Goal: Transaction & Acquisition: Purchase product/service

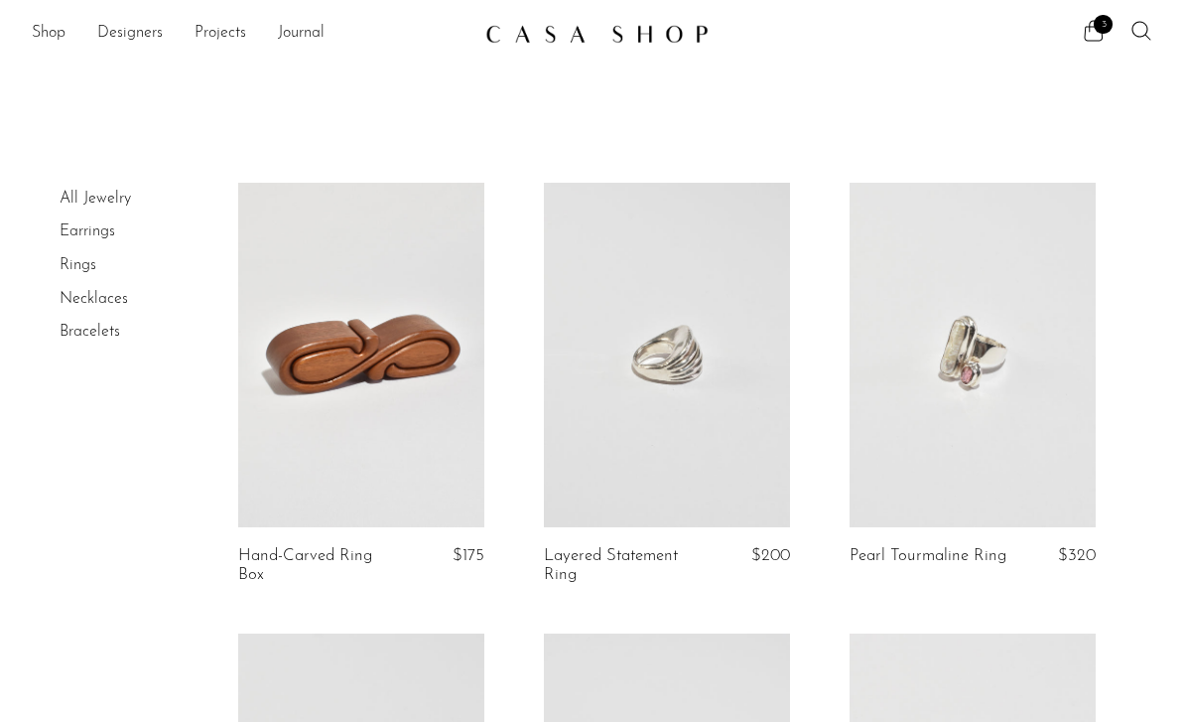
click at [1083, 46] on ul "3" at bounding box center [1117, 34] width 71 height 30
click at [1086, 32] on icon at bounding box center [1094, 31] width 24 height 24
click at [550, 454] on link at bounding box center [667, 355] width 246 height 344
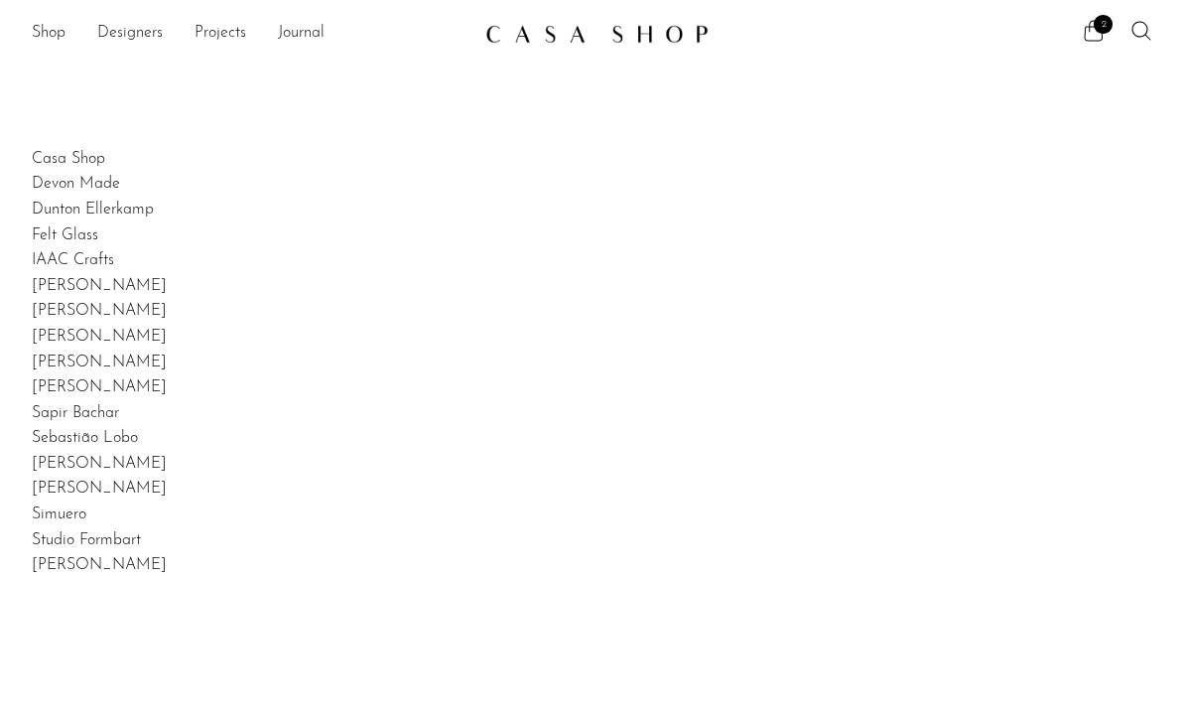
click at [44, 23] on link "Shop" at bounding box center [49, 34] width 34 height 26
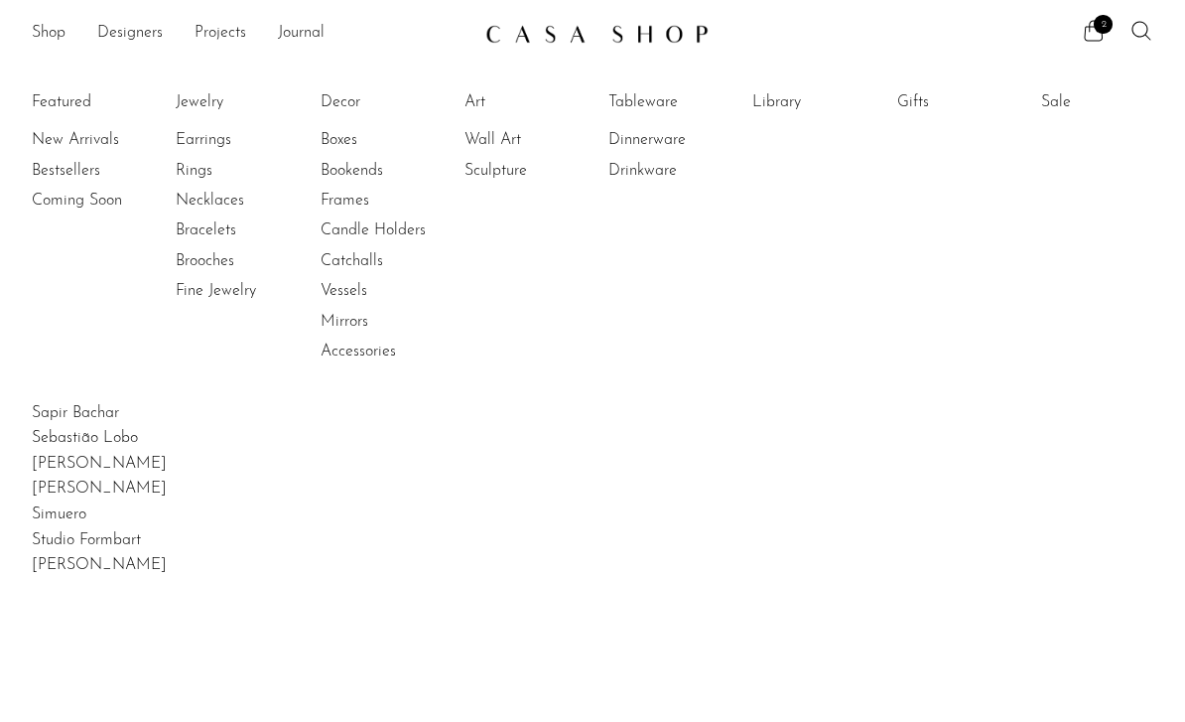
click at [331, 102] on link "Decor" at bounding box center [395, 102] width 149 height 22
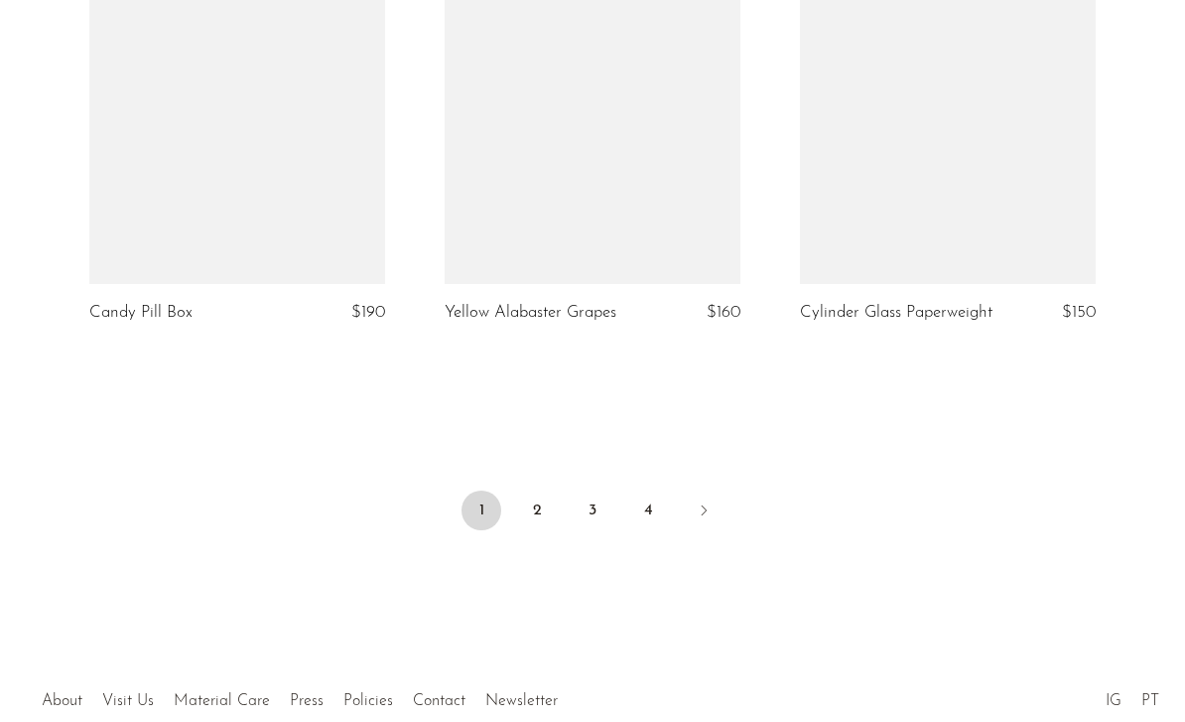
scroll to position [6021, 0]
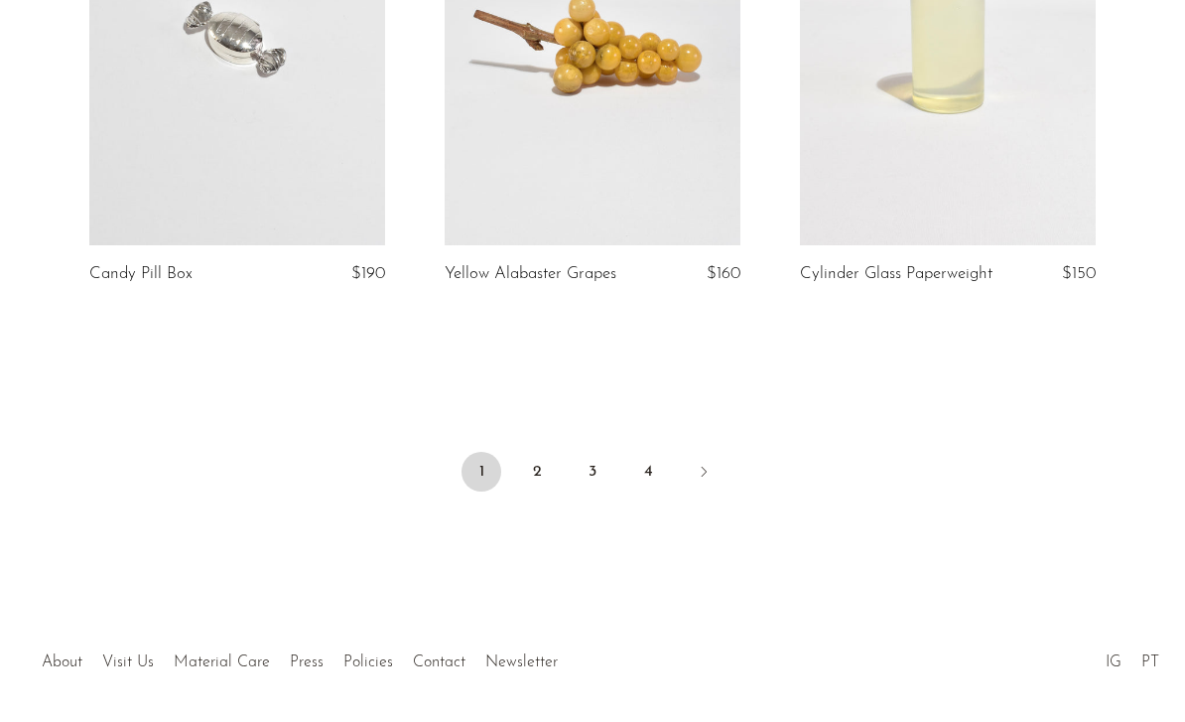
click at [537, 473] on link "2" at bounding box center [537, 472] width 40 height 40
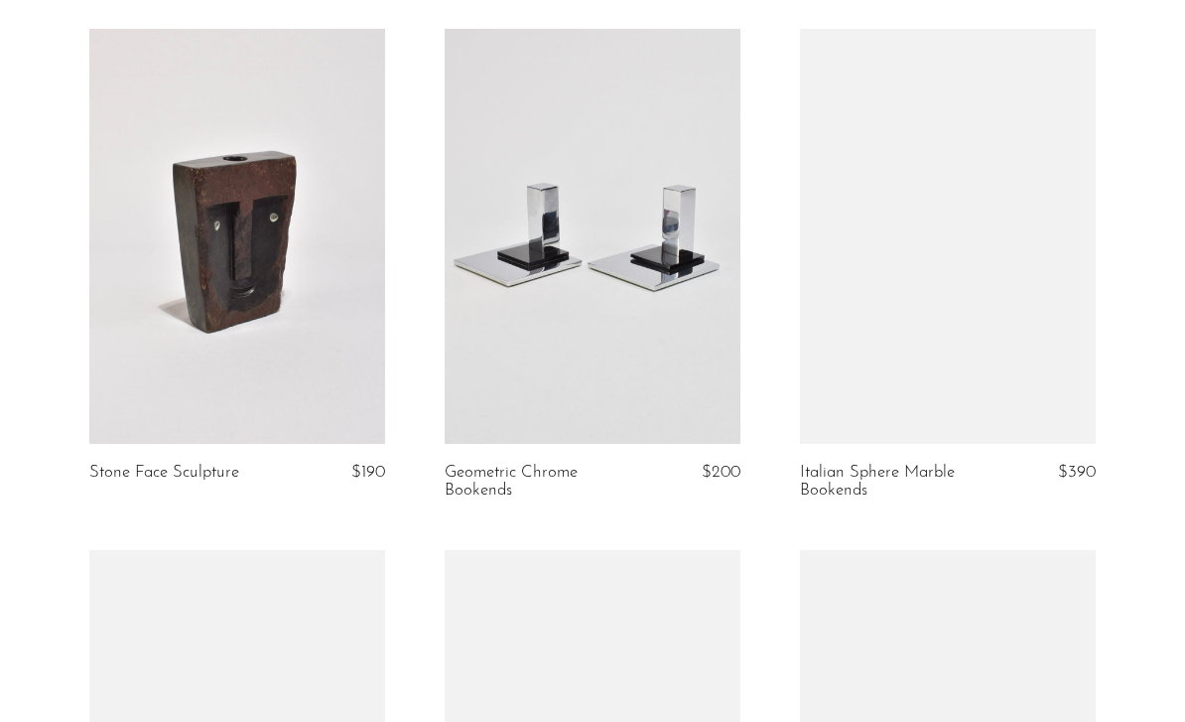
scroll to position [1707, 0]
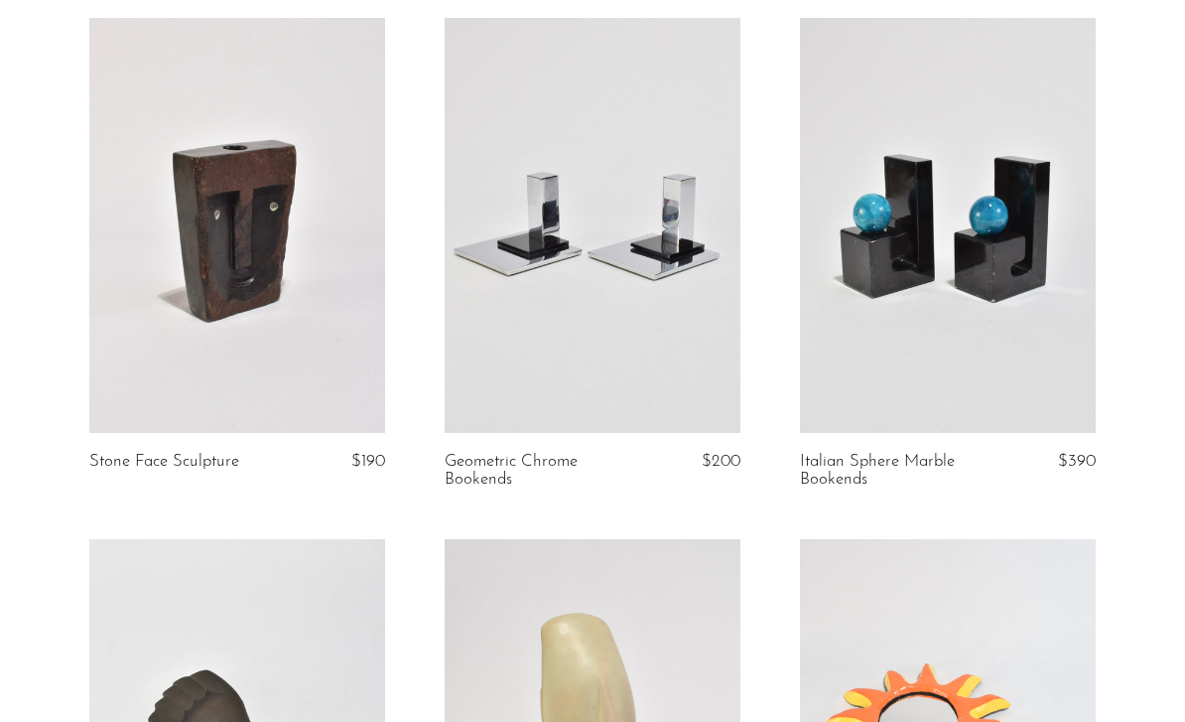
click at [207, 346] on link at bounding box center [237, 225] width 296 height 414
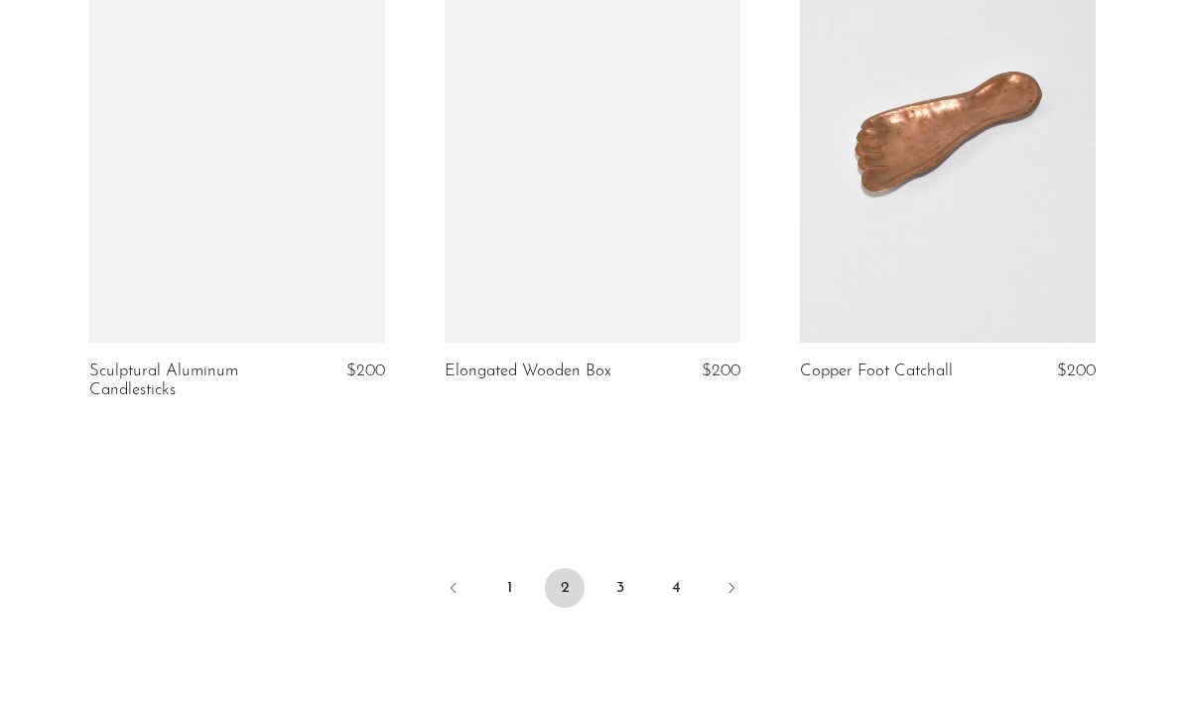
scroll to position [5866, 0]
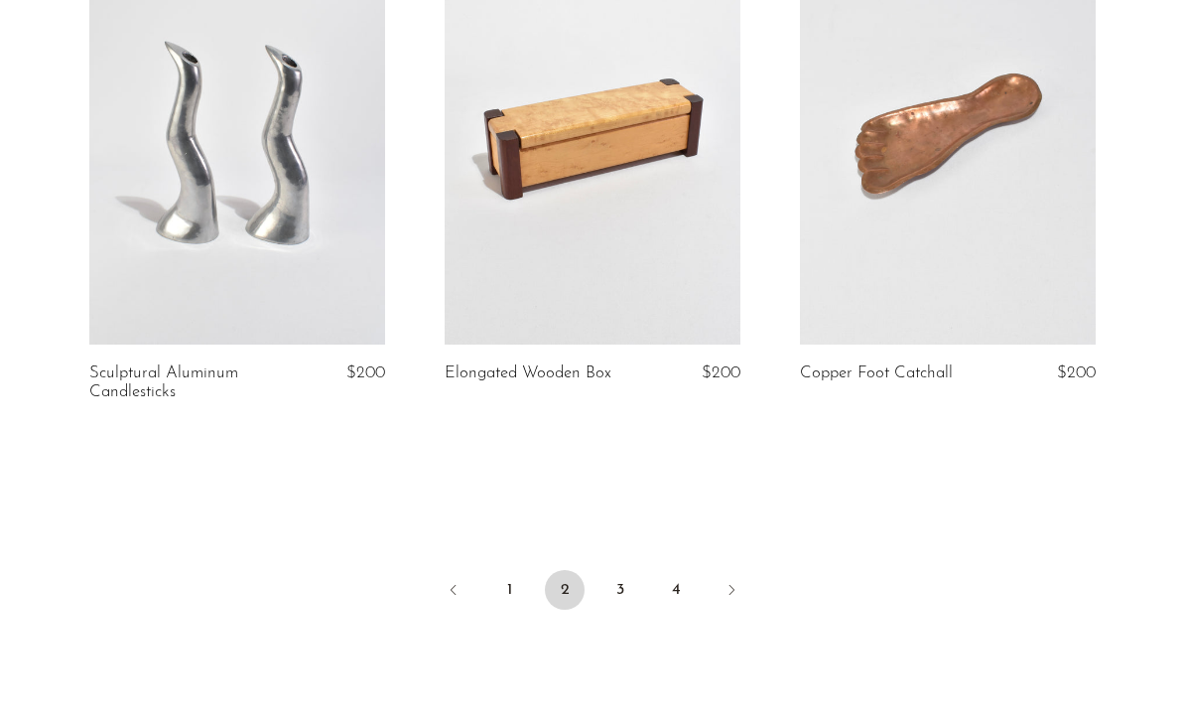
click at [608, 594] on link "3" at bounding box center [620, 590] width 40 height 40
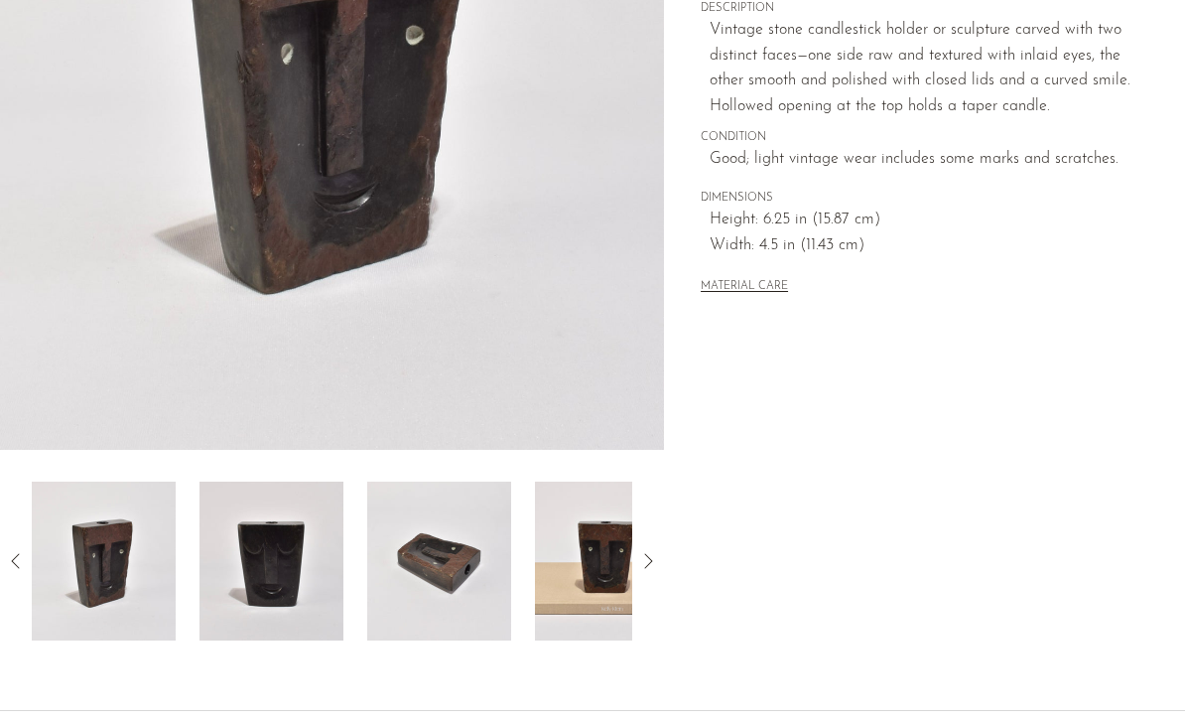
scroll to position [386, 0]
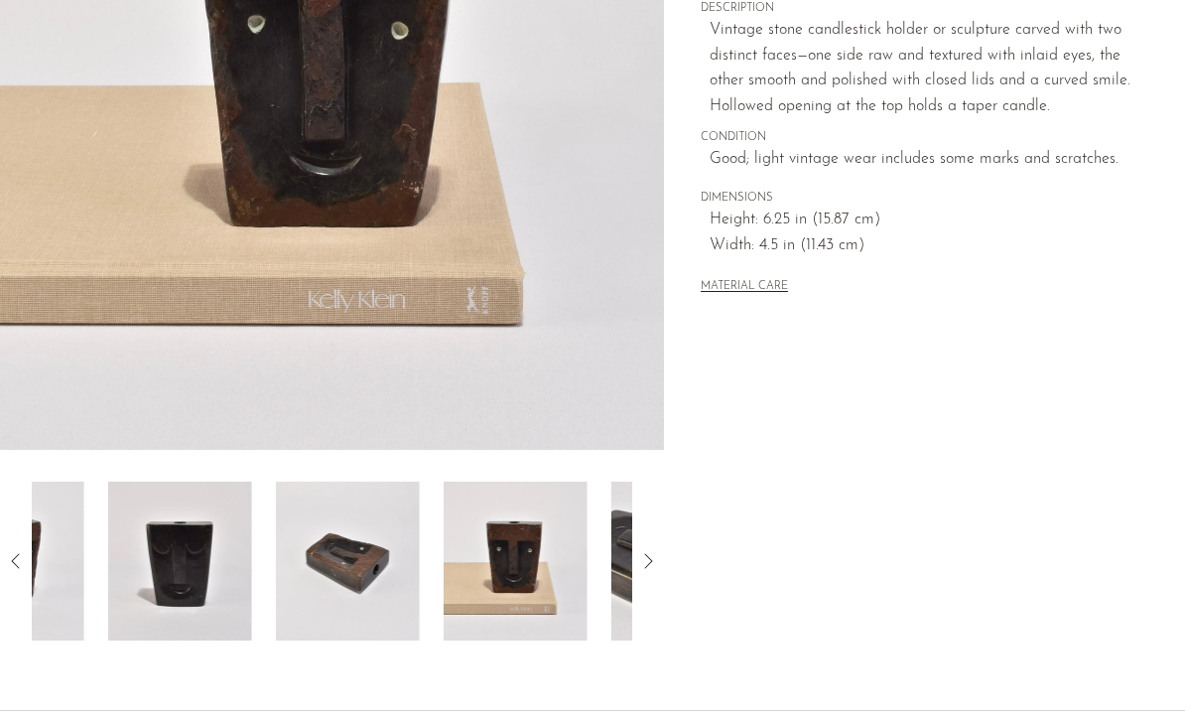
click at [552, 564] on img at bounding box center [516, 560] width 144 height 159
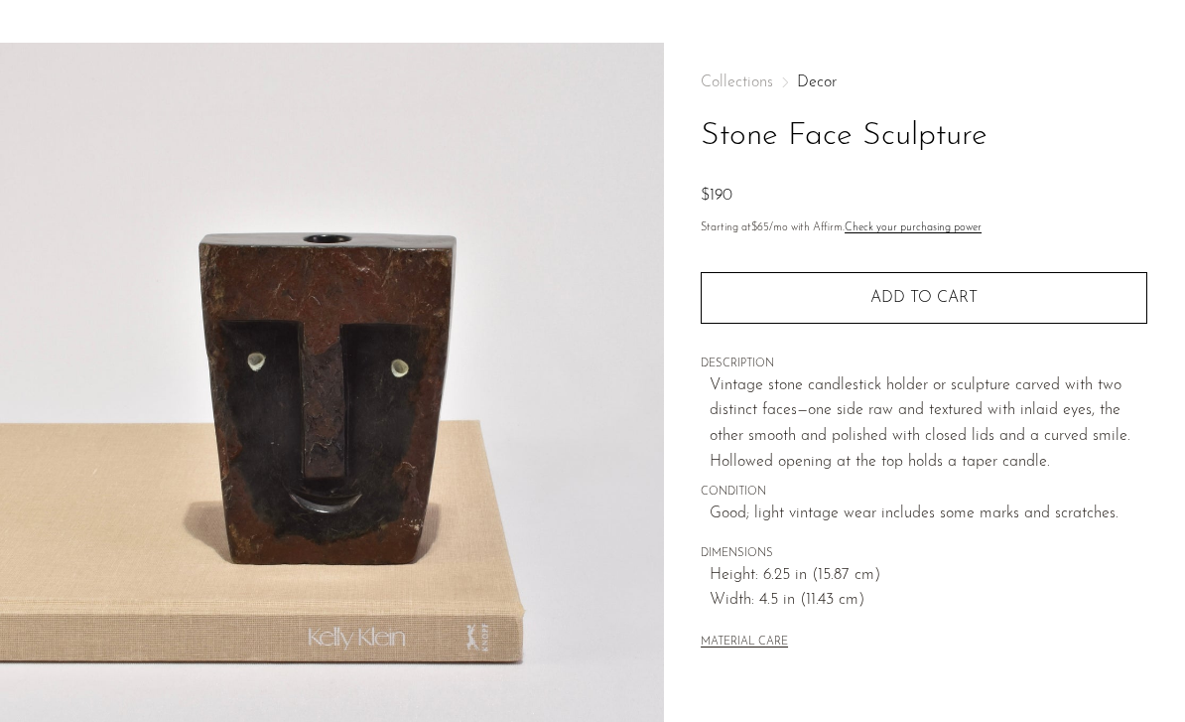
scroll to position [0, 0]
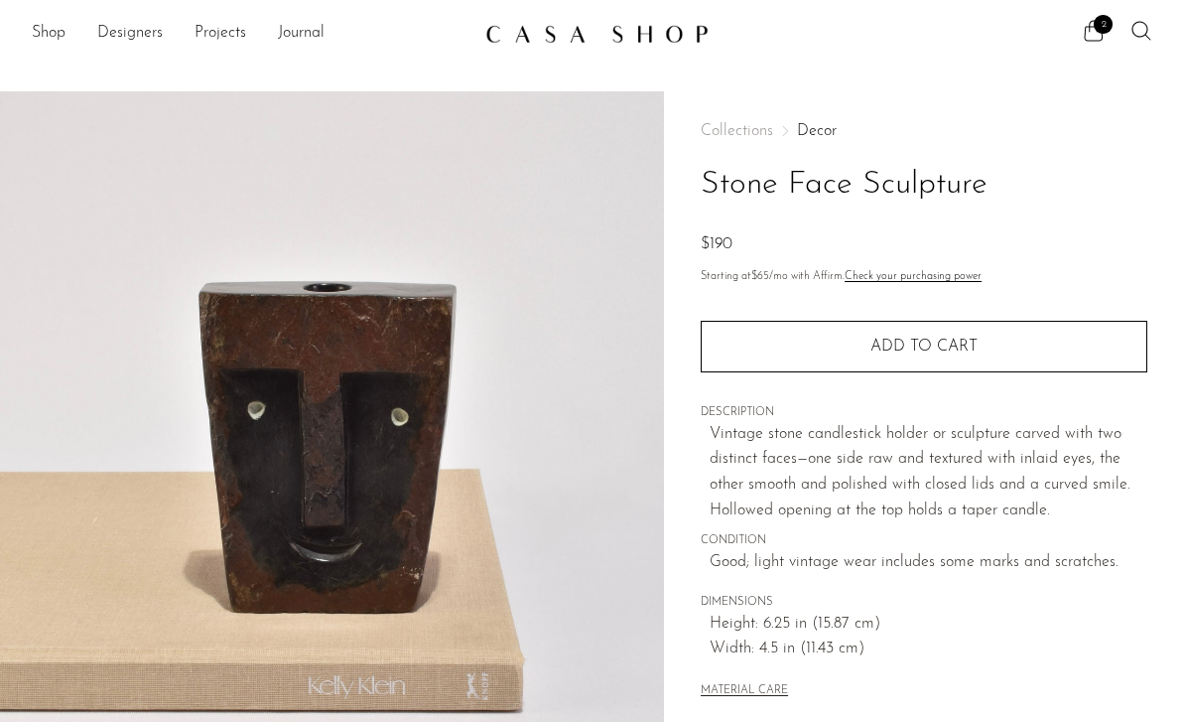
click at [798, 353] on button "Add to cart" at bounding box center [924, 347] width 447 height 52
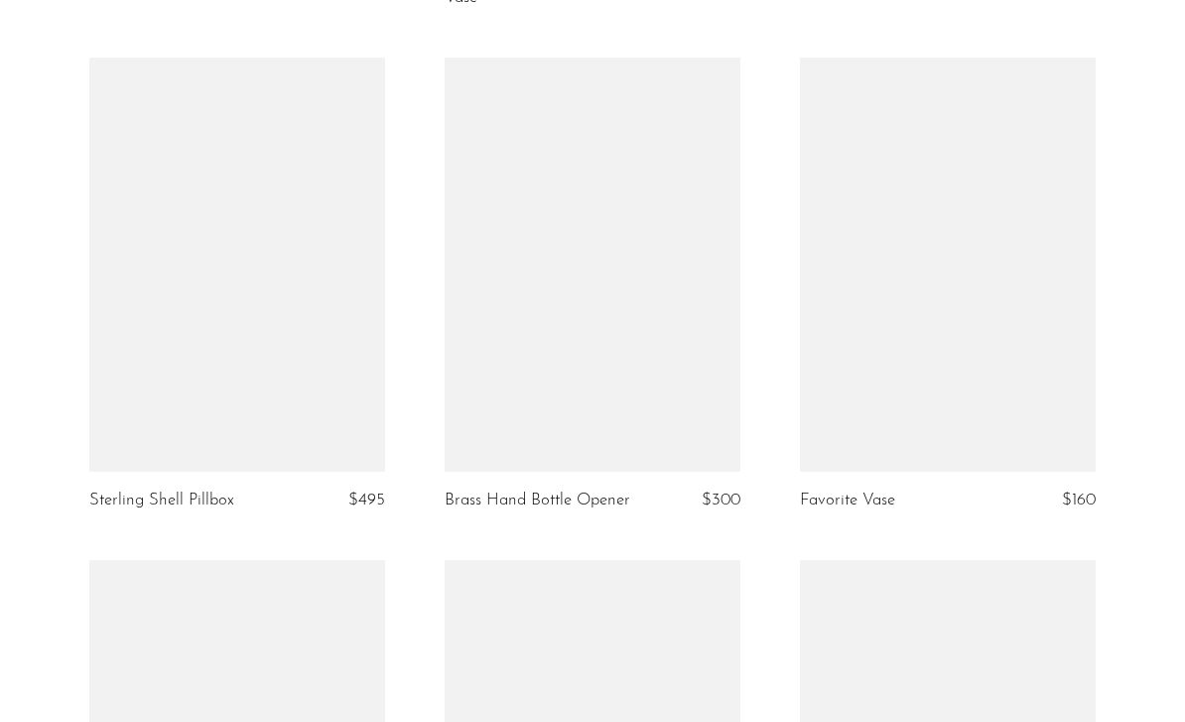
scroll to position [3754, 0]
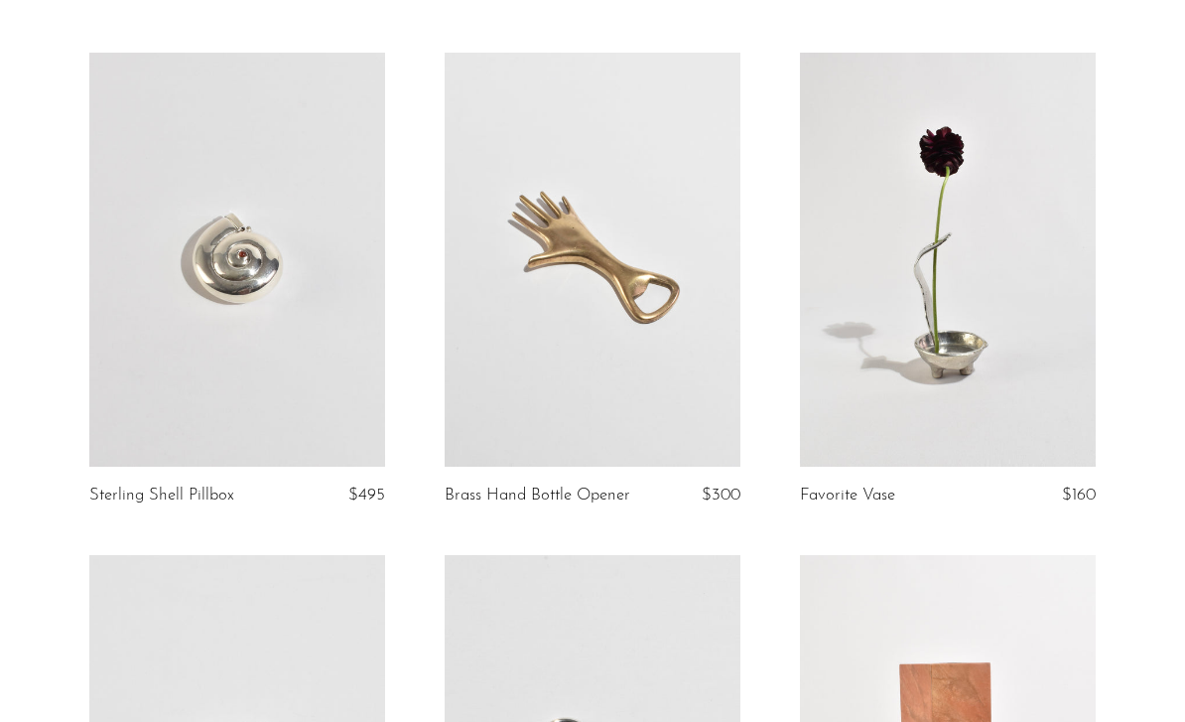
click at [864, 417] on link at bounding box center [948, 260] width 296 height 414
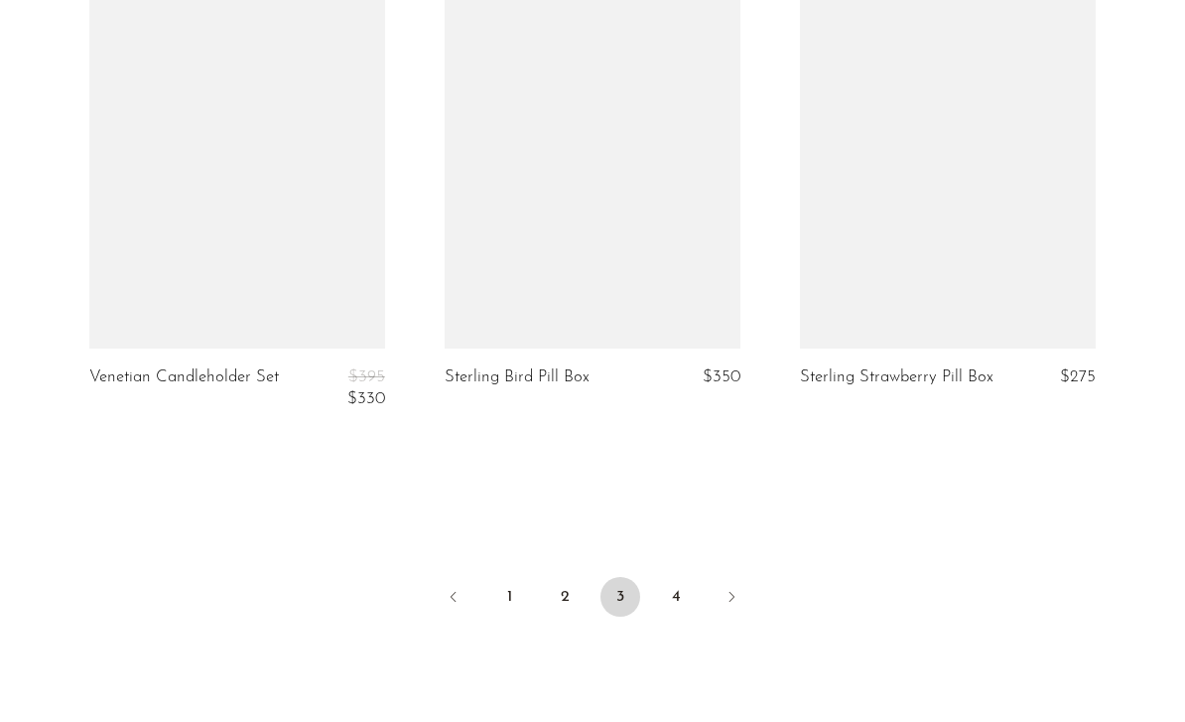
scroll to position [5925, 0]
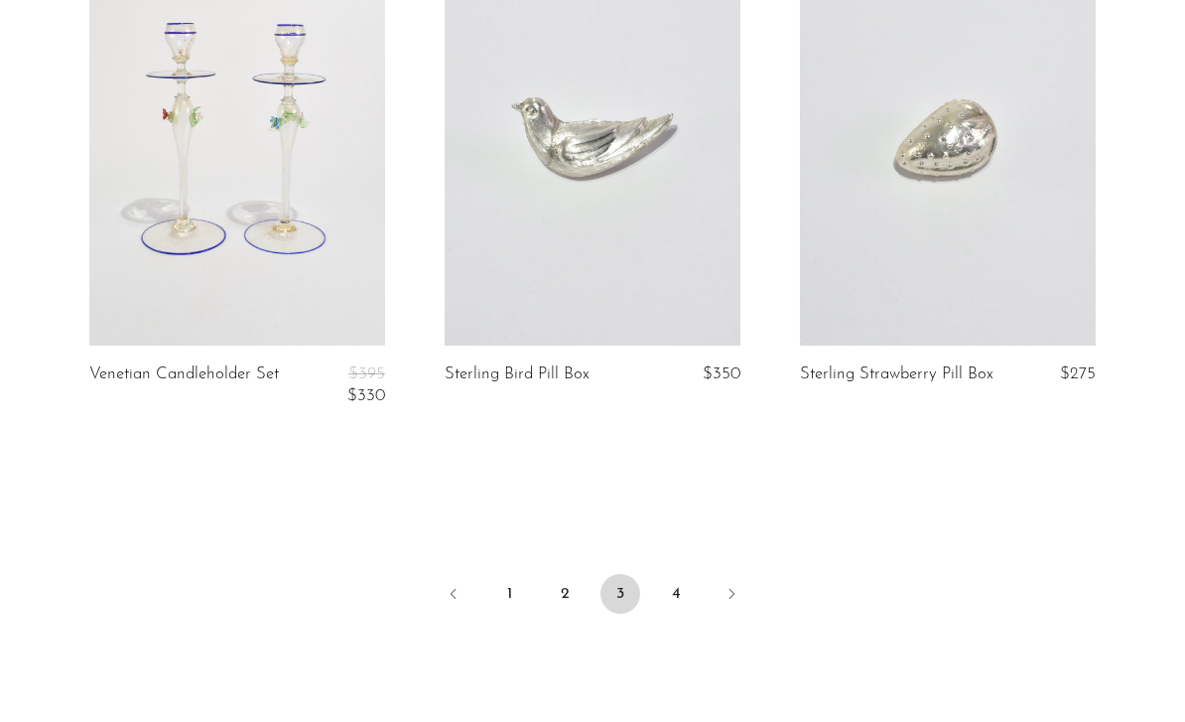
click at [665, 591] on link "4" at bounding box center [676, 594] width 40 height 40
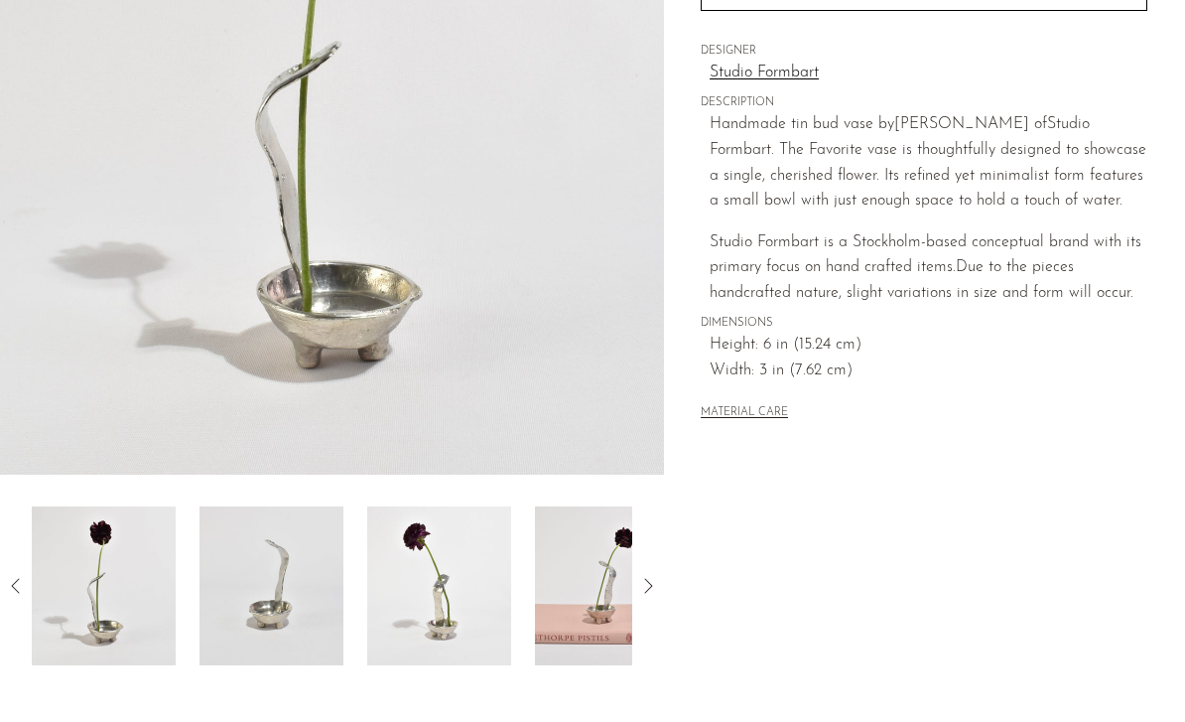
scroll to position [374, 0]
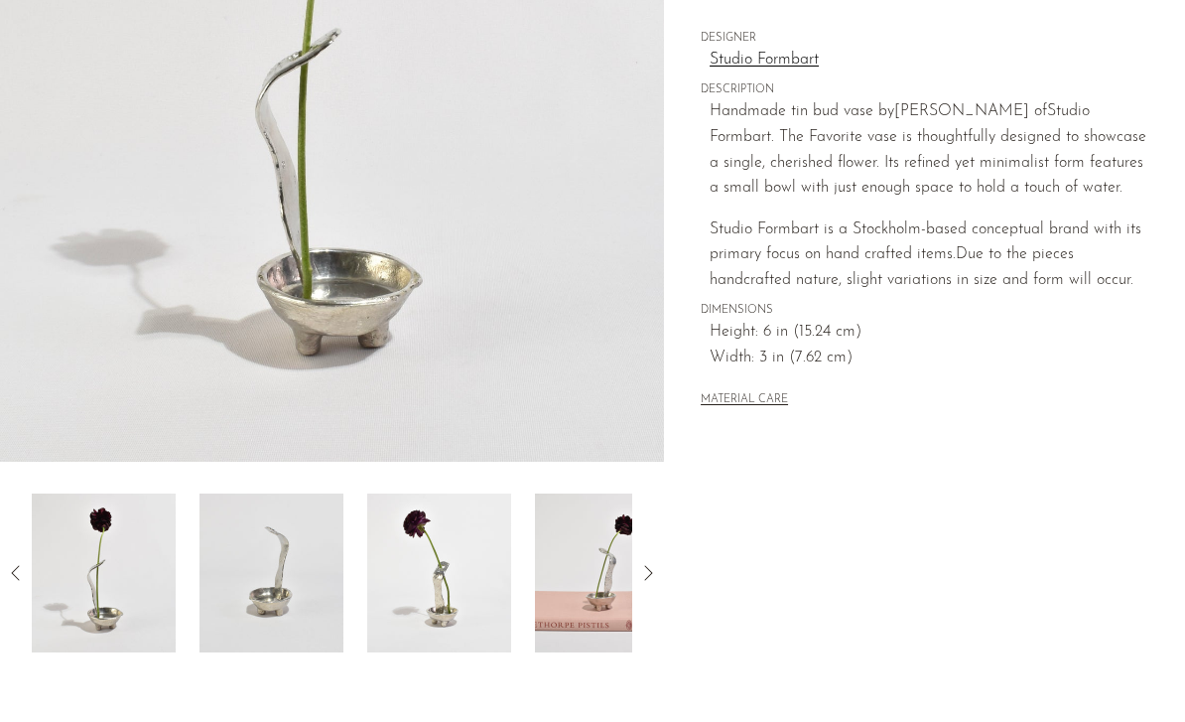
click at [282, 571] on img at bounding box center [271, 572] width 144 height 159
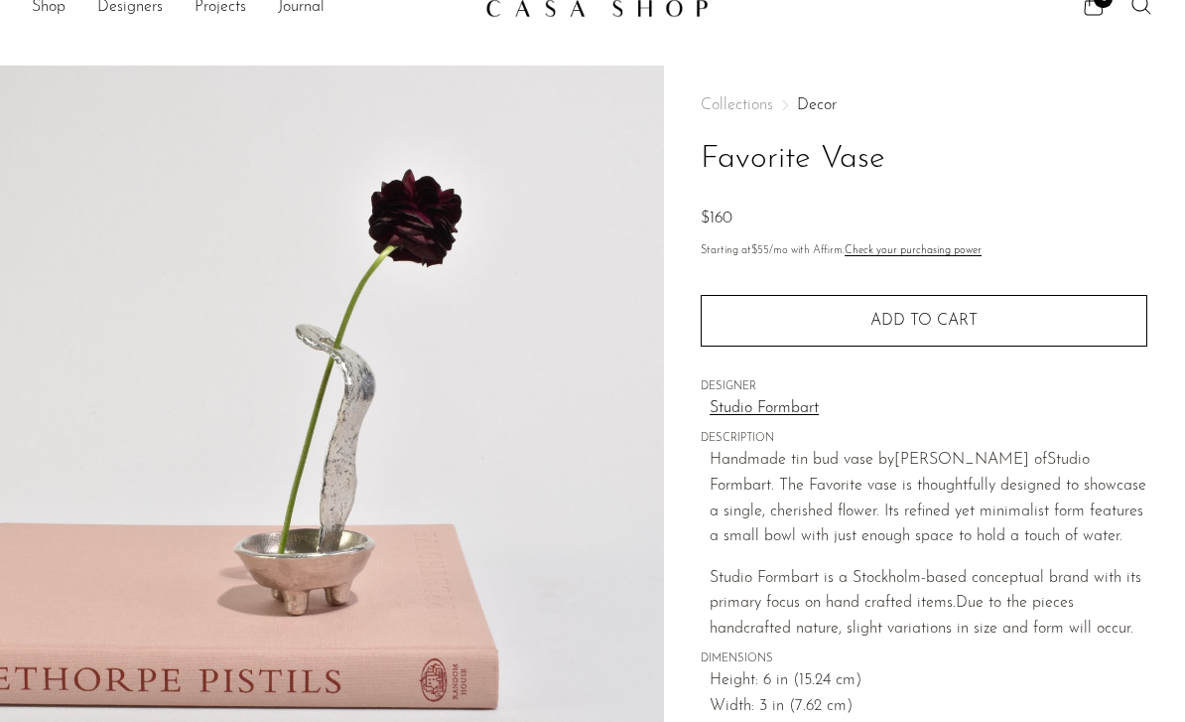
scroll to position [50, 0]
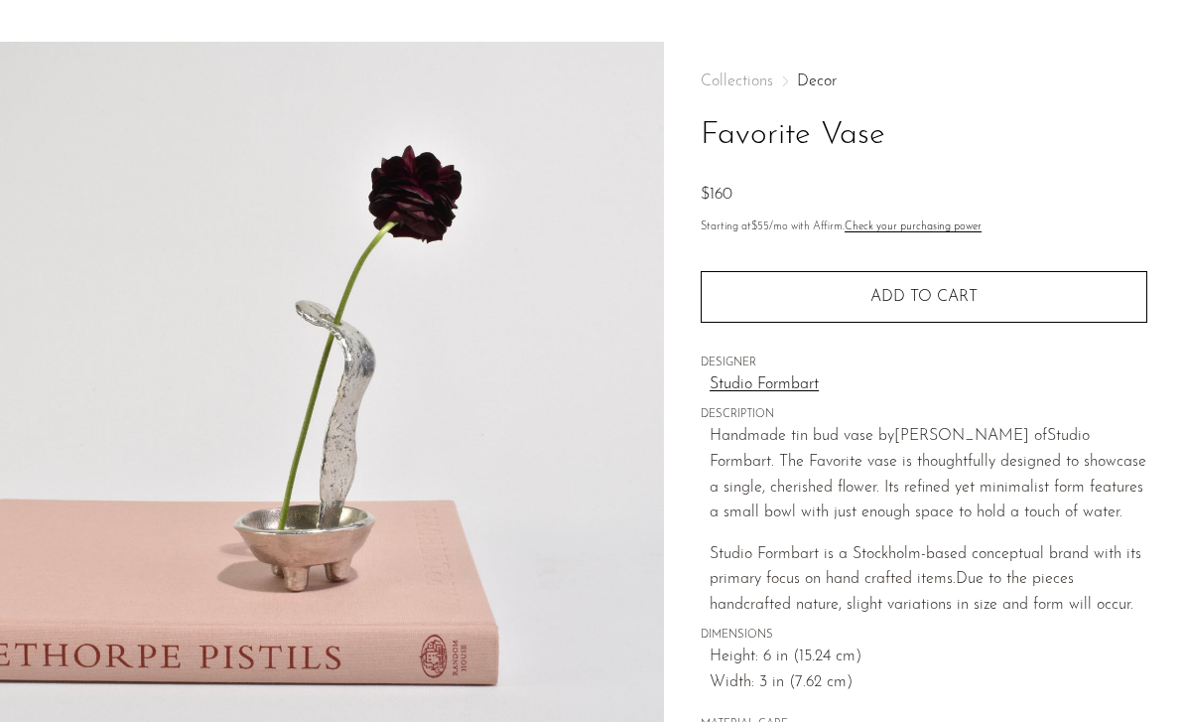
click at [786, 304] on button "Add to cart" at bounding box center [924, 297] width 447 height 52
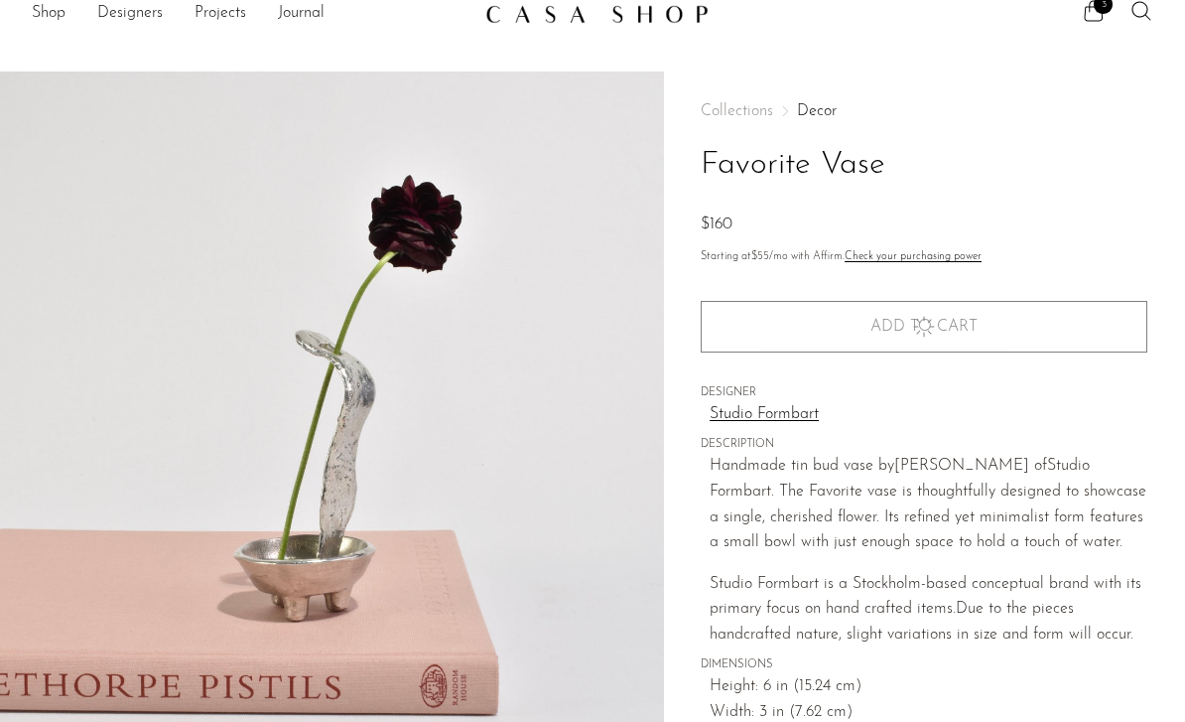
scroll to position [0, 0]
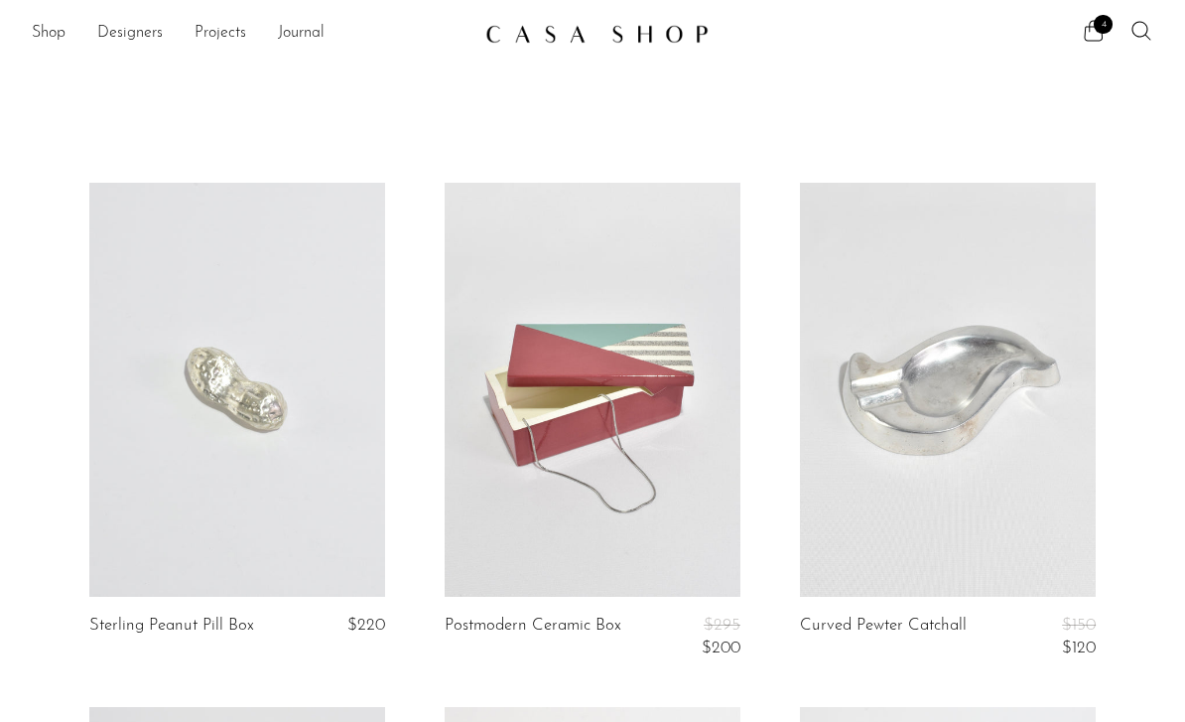
click at [38, 27] on link "Shop" at bounding box center [49, 34] width 34 height 26
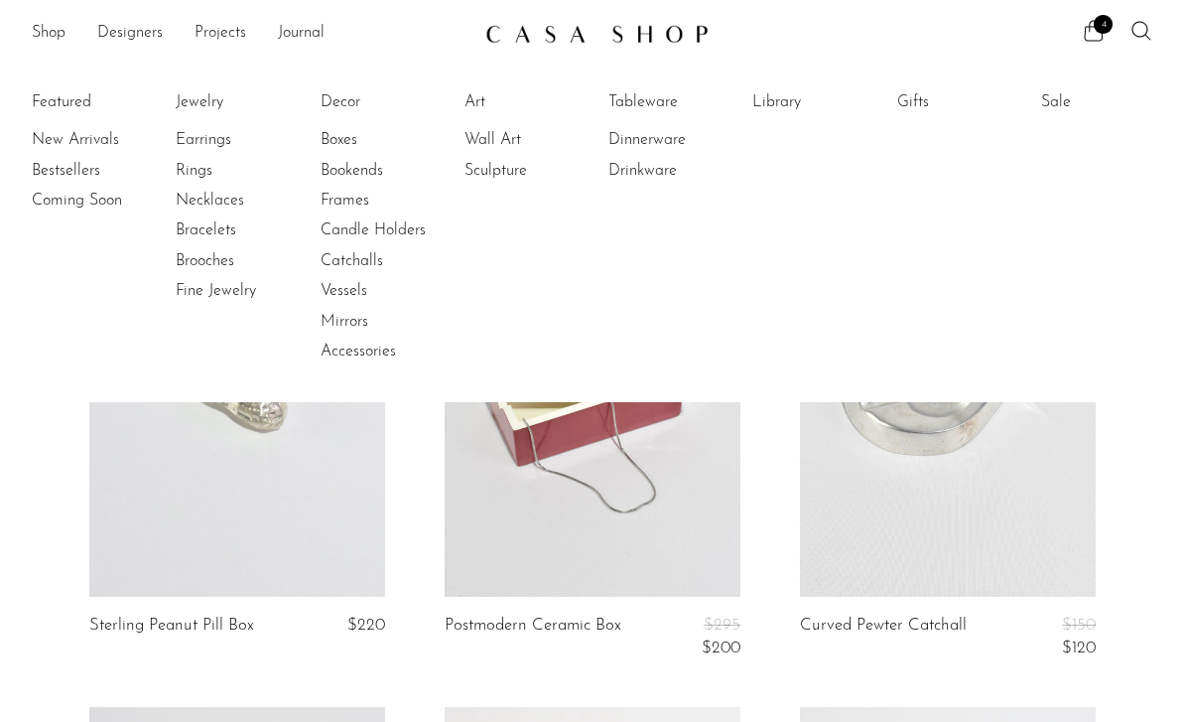
click at [194, 110] on link "Jewelry" at bounding box center [250, 102] width 149 height 22
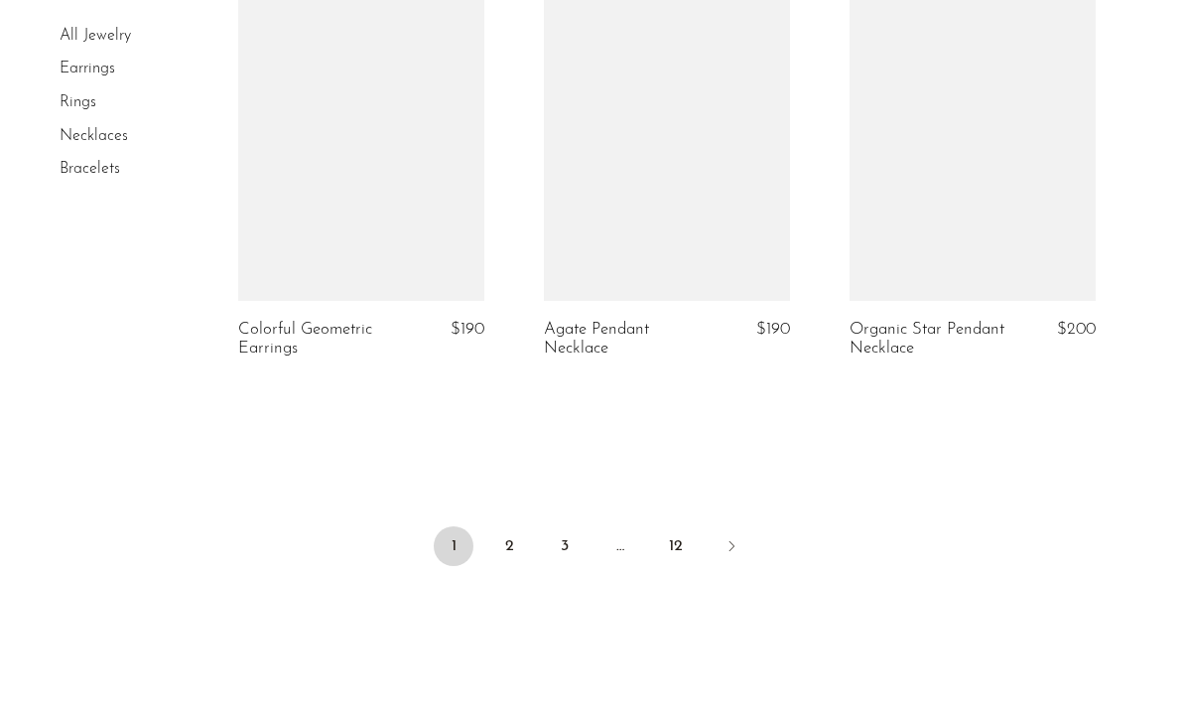
scroll to position [5208, 0]
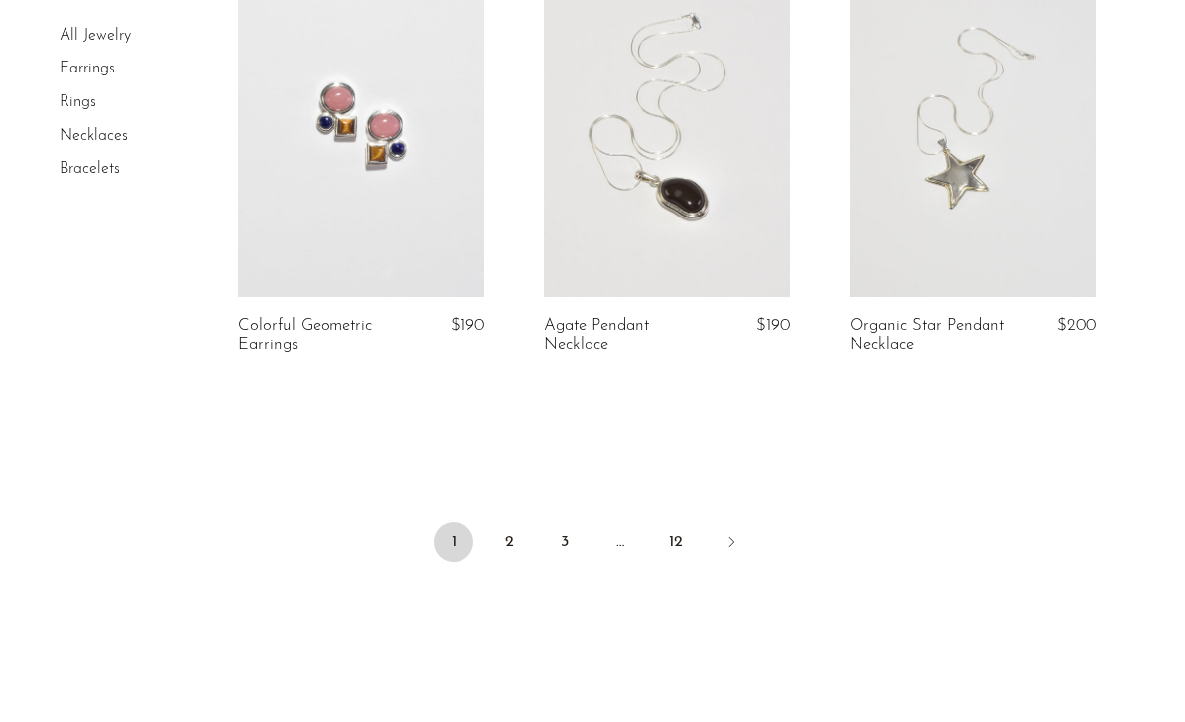
click at [521, 539] on link "2" at bounding box center [509, 542] width 40 height 40
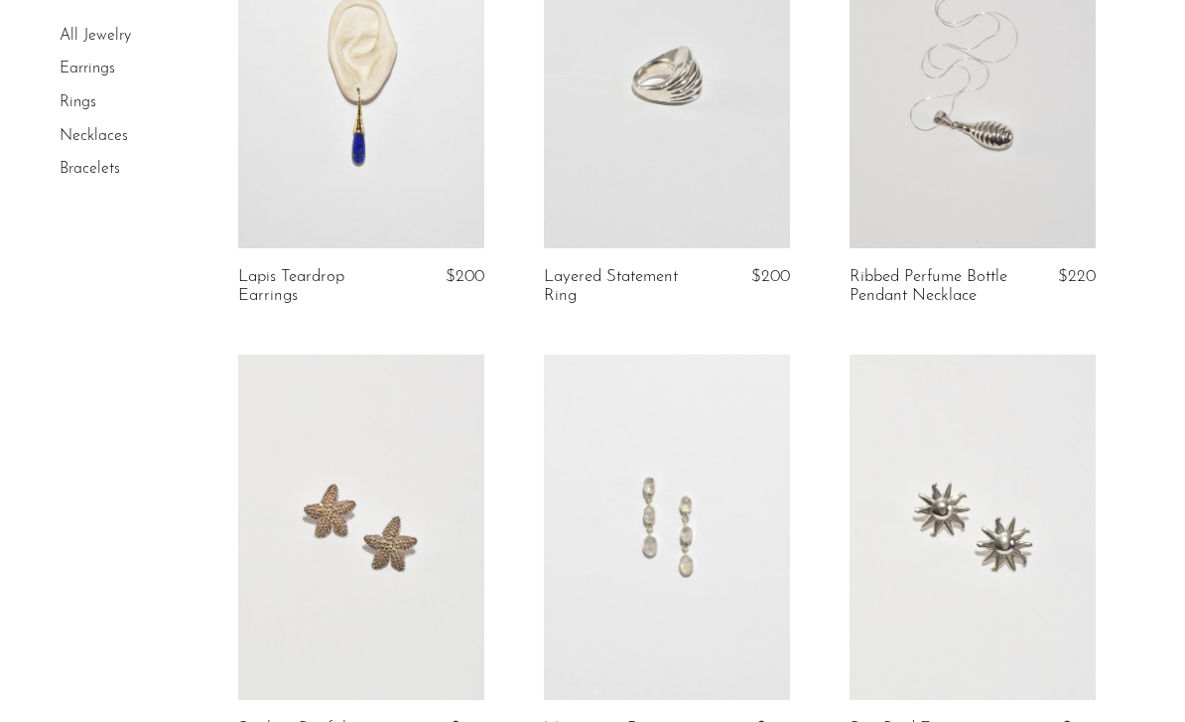
click at [302, 152] on link at bounding box center [361, 76] width 246 height 344
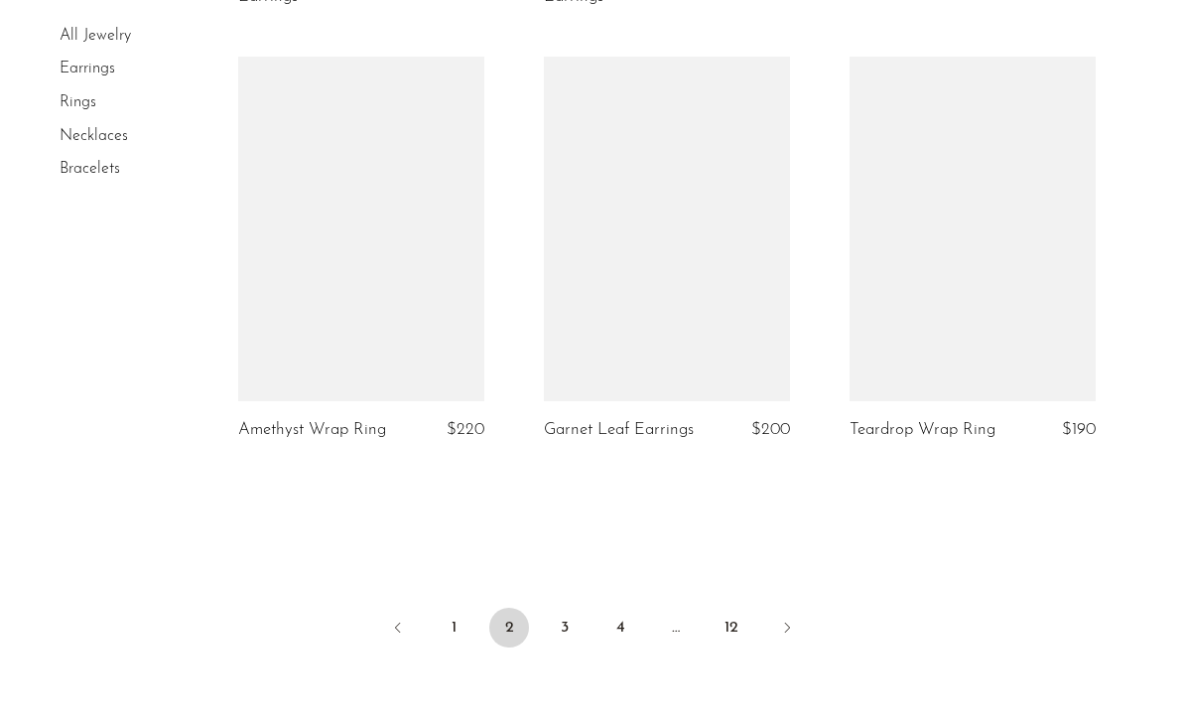
scroll to position [5089, 0]
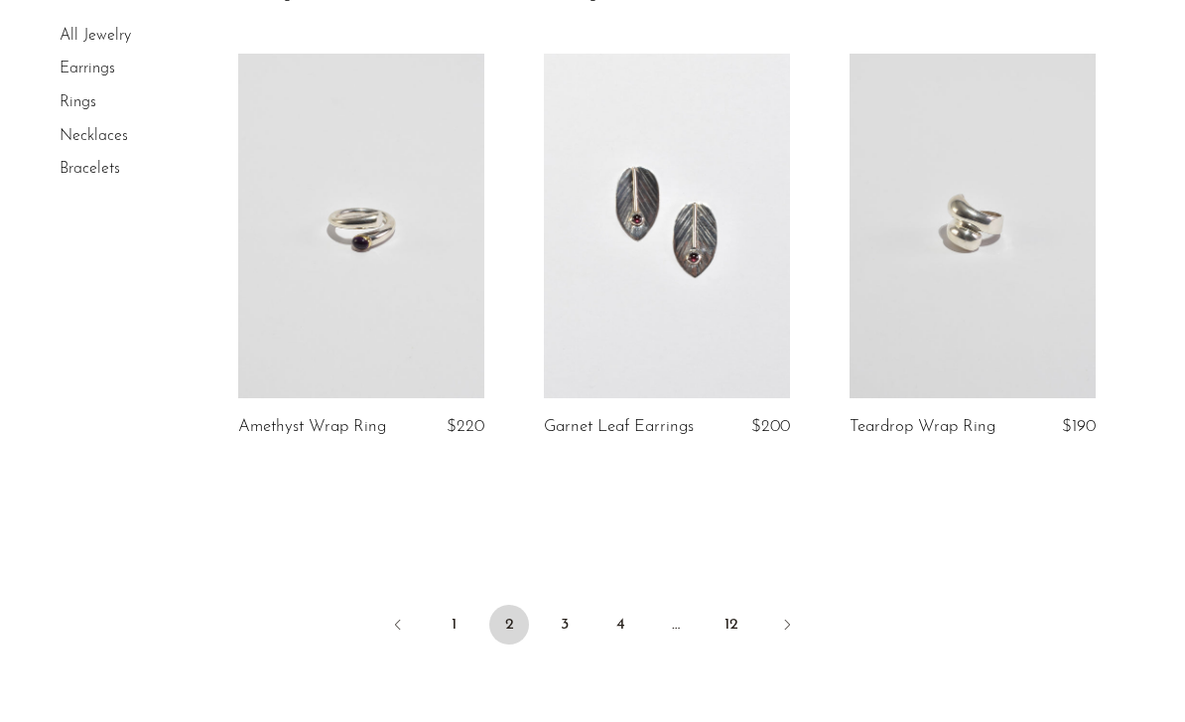
click at [551, 608] on link "3" at bounding box center [565, 624] width 40 height 40
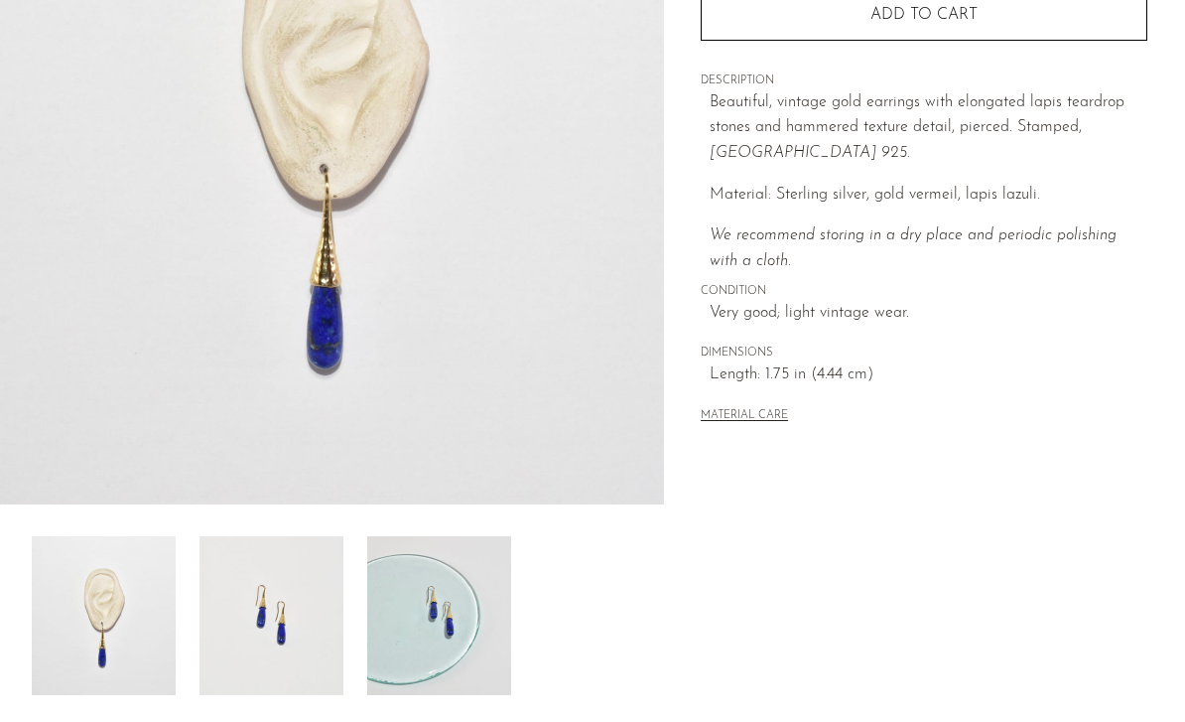
scroll to position [331, 0]
click at [413, 622] on img at bounding box center [439, 615] width 144 height 159
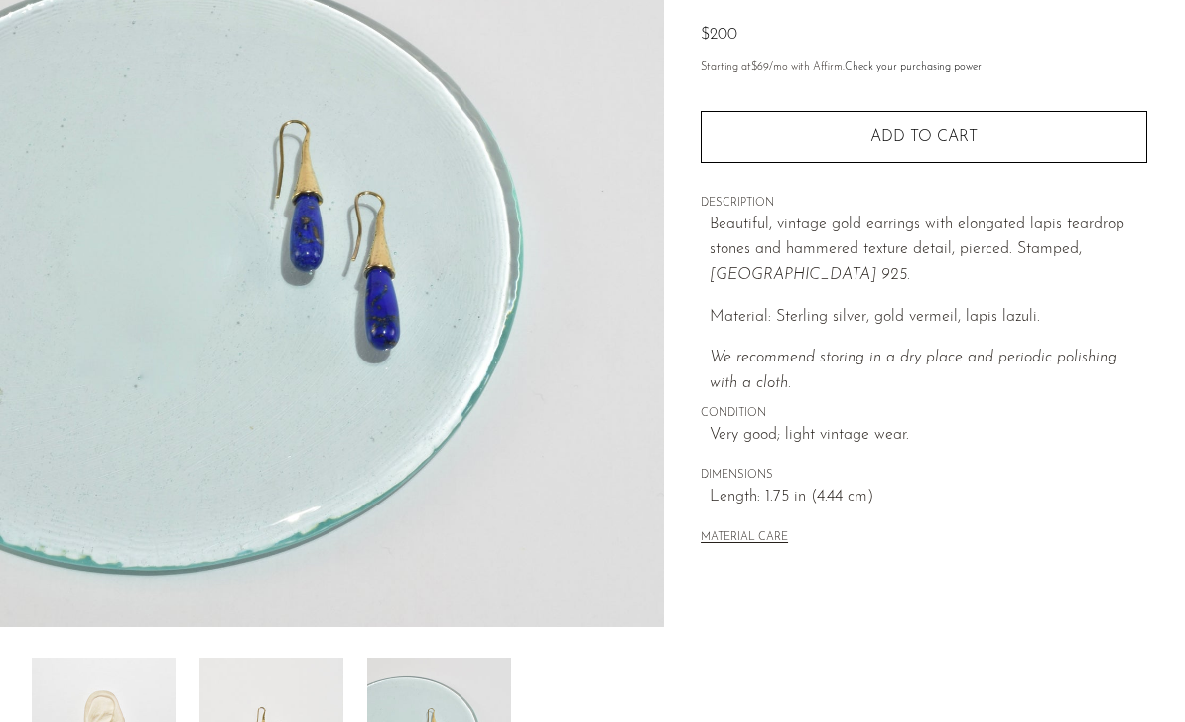
scroll to position [197, 0]
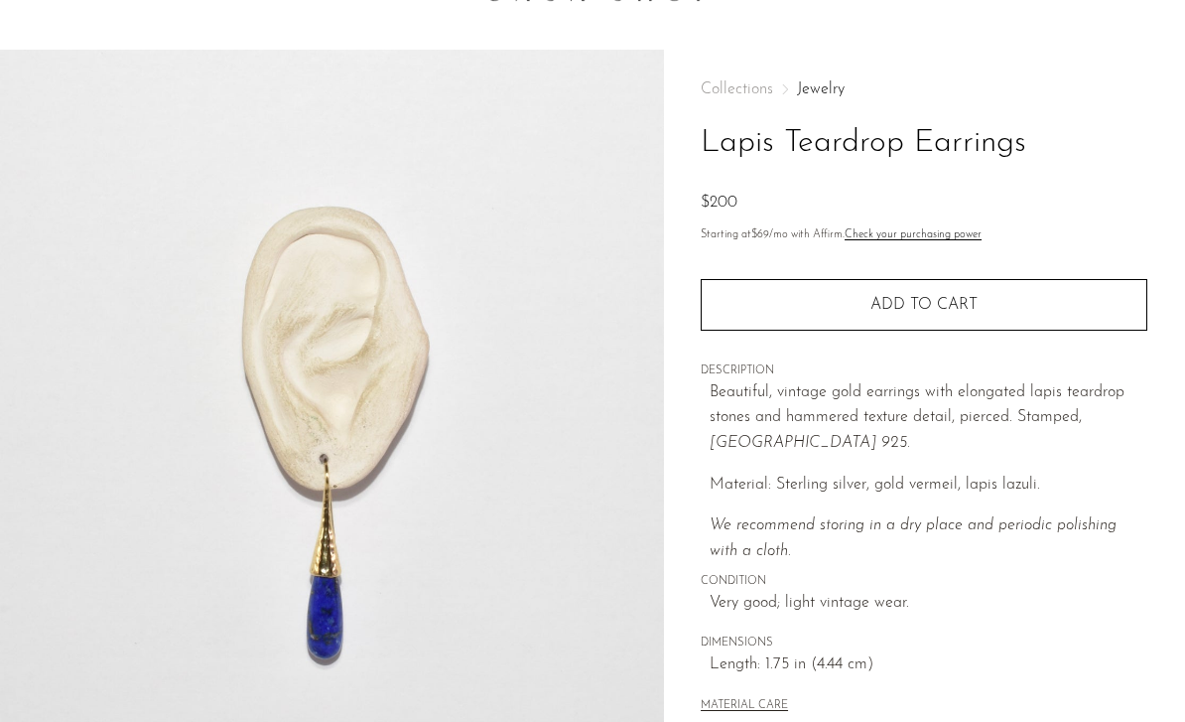
scroll to position [0, 0]
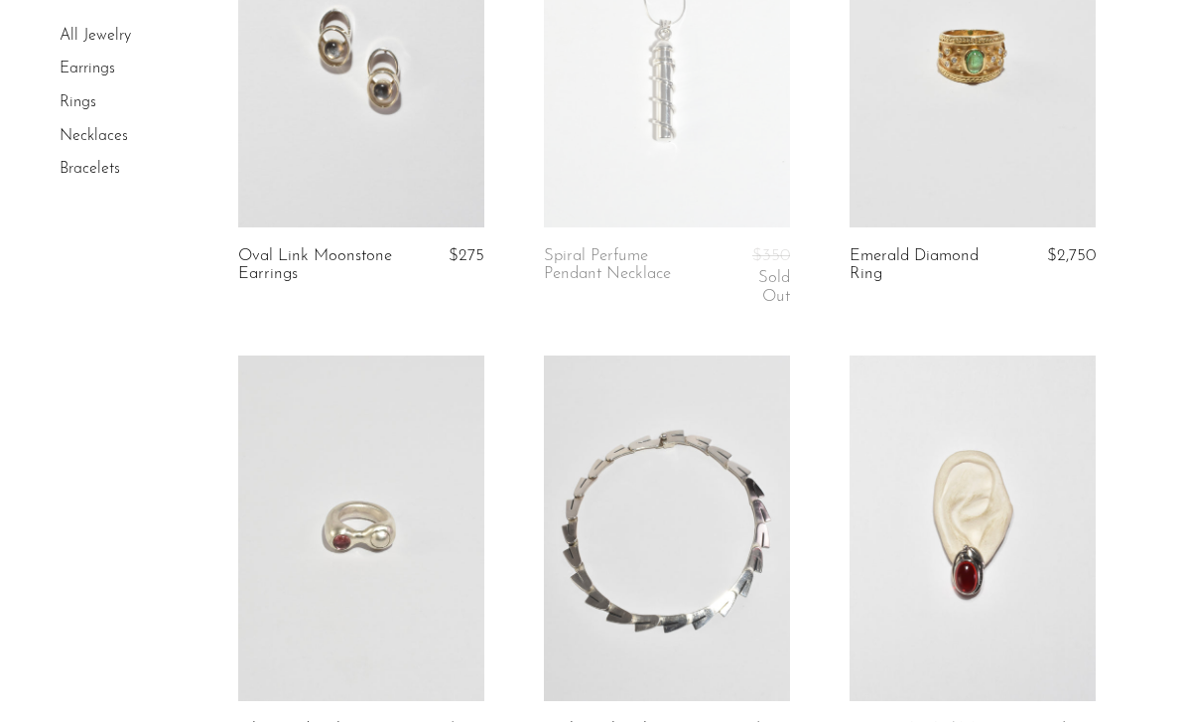
scroll to position [2121, 0]
click at [864, 183] on link at bounding box center [973, 56] width 246 height 344
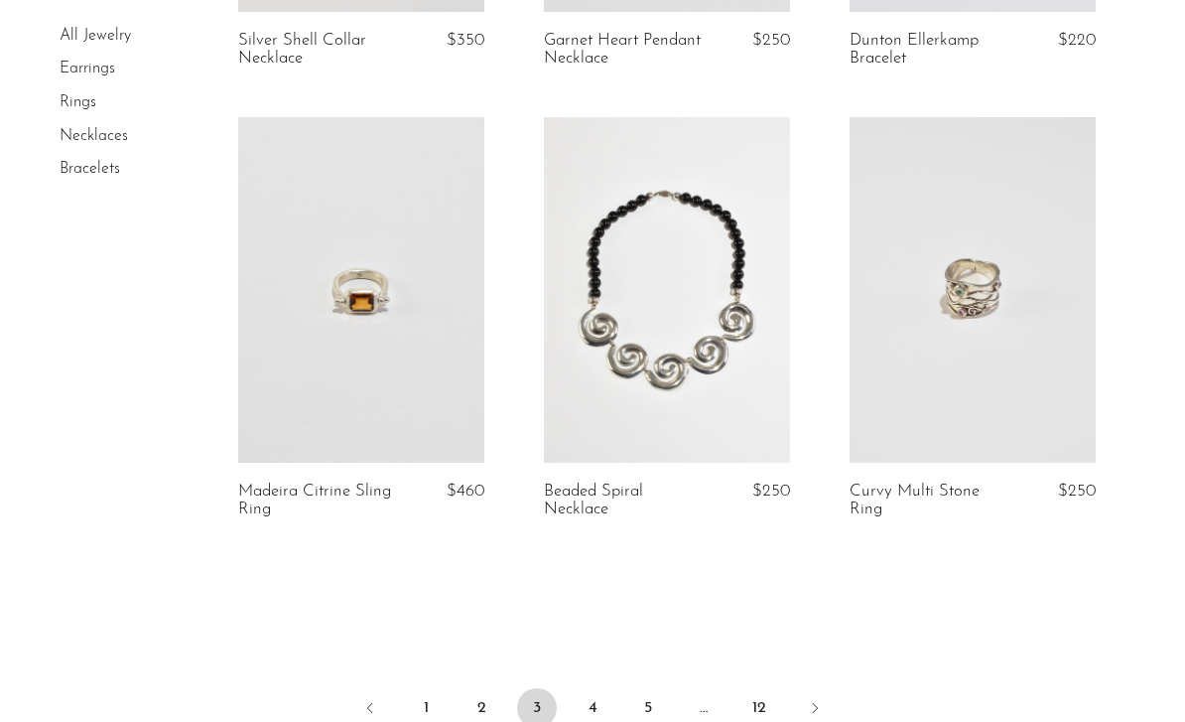
scroll to position [5073, 0]
click at [592, 688] on link "4" at bounding box center [593, 708] width 40 height 40
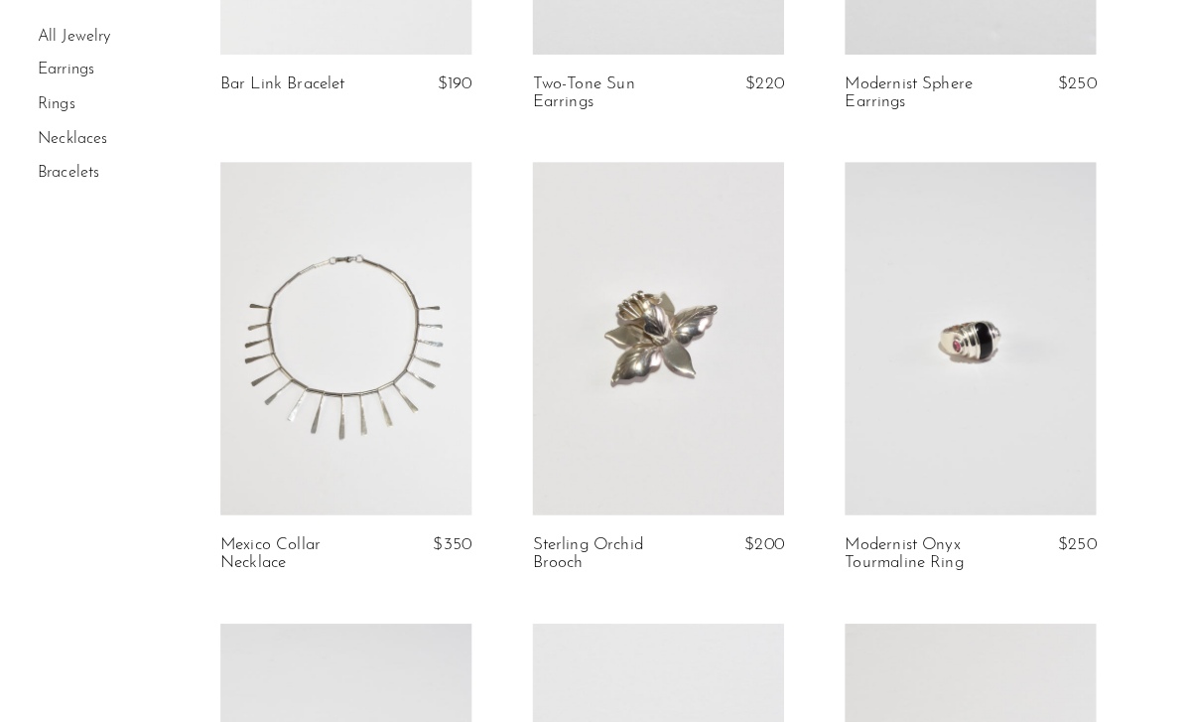
scroll to position [926, 0]
click at [594, 364] on link at bounding box center [667, 330] width 246 height 344
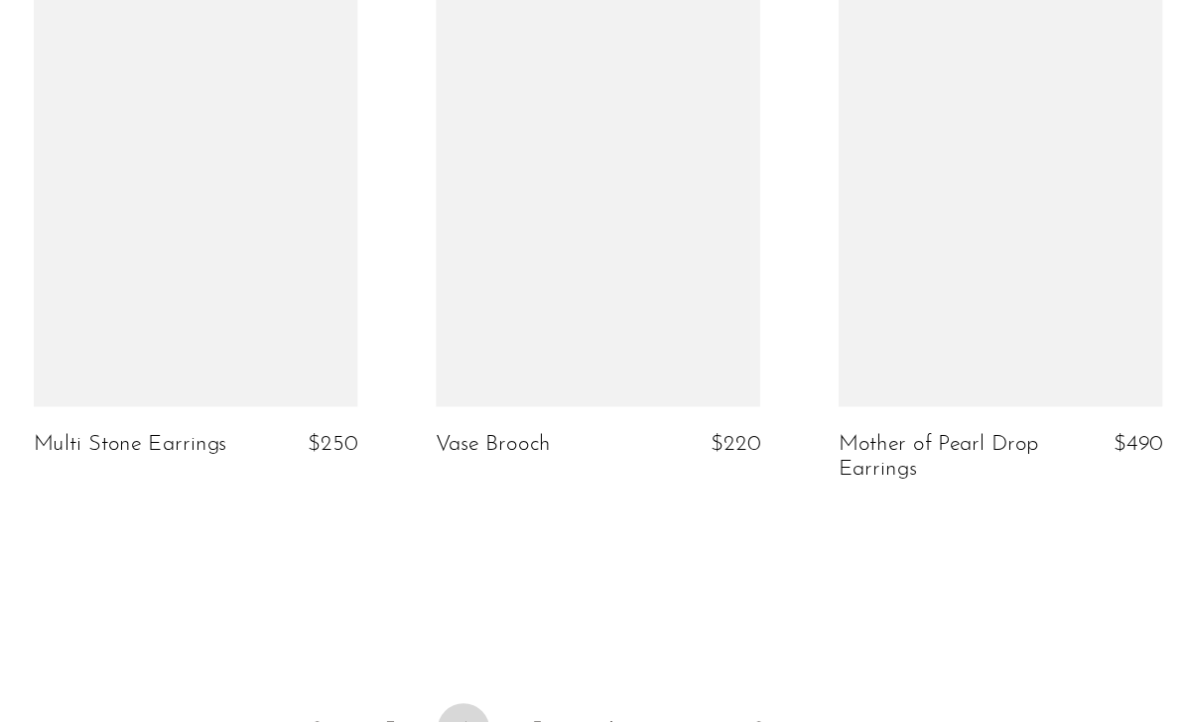
scroll to position [5036, 0]
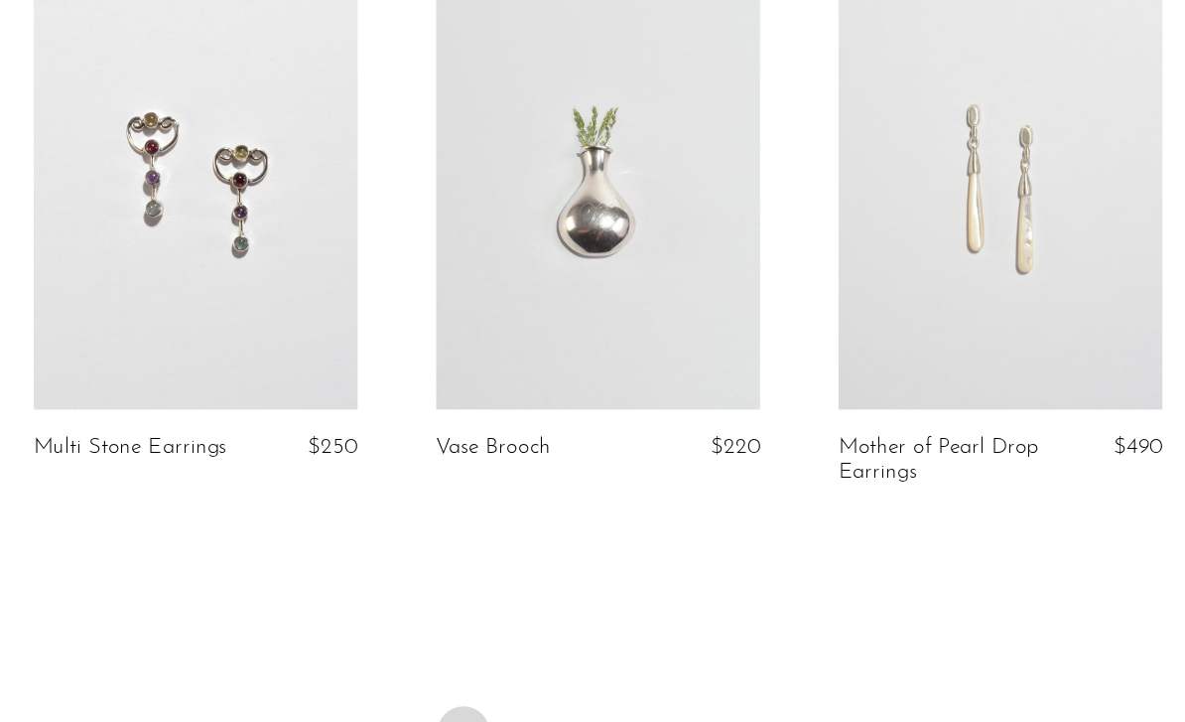
click at [600, 658] on link "5" at bounding box center [620, 678] width 40 height 40
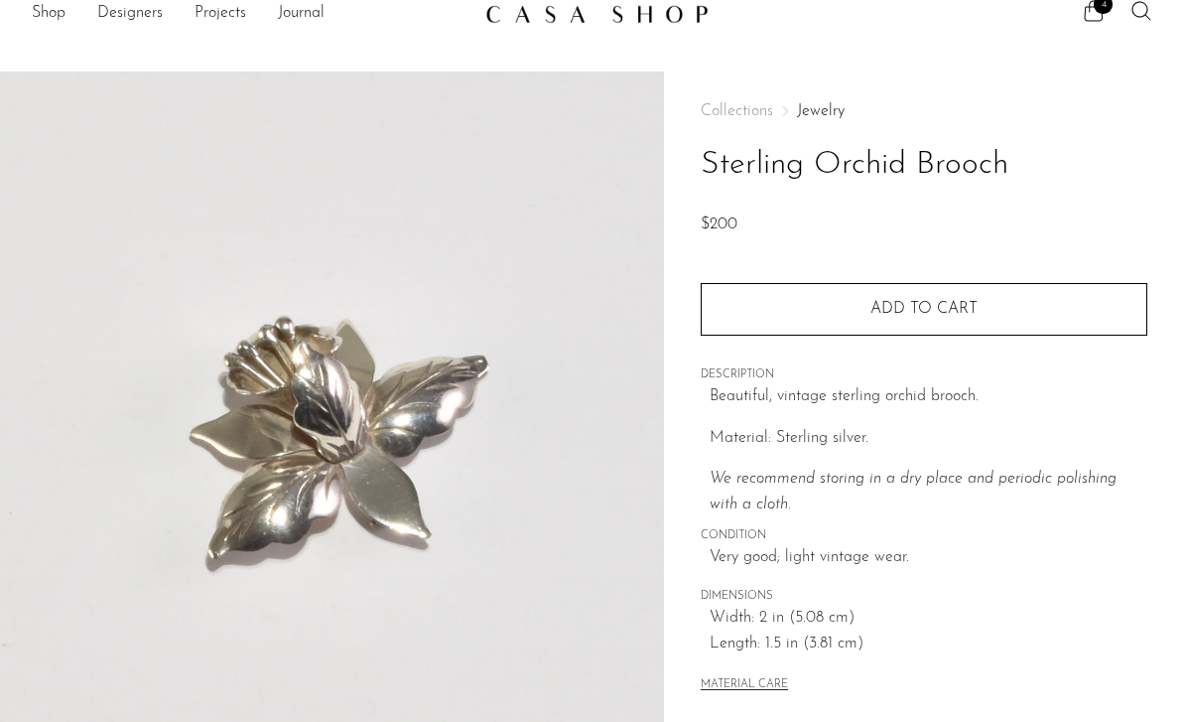
scroll to position [94, 0]
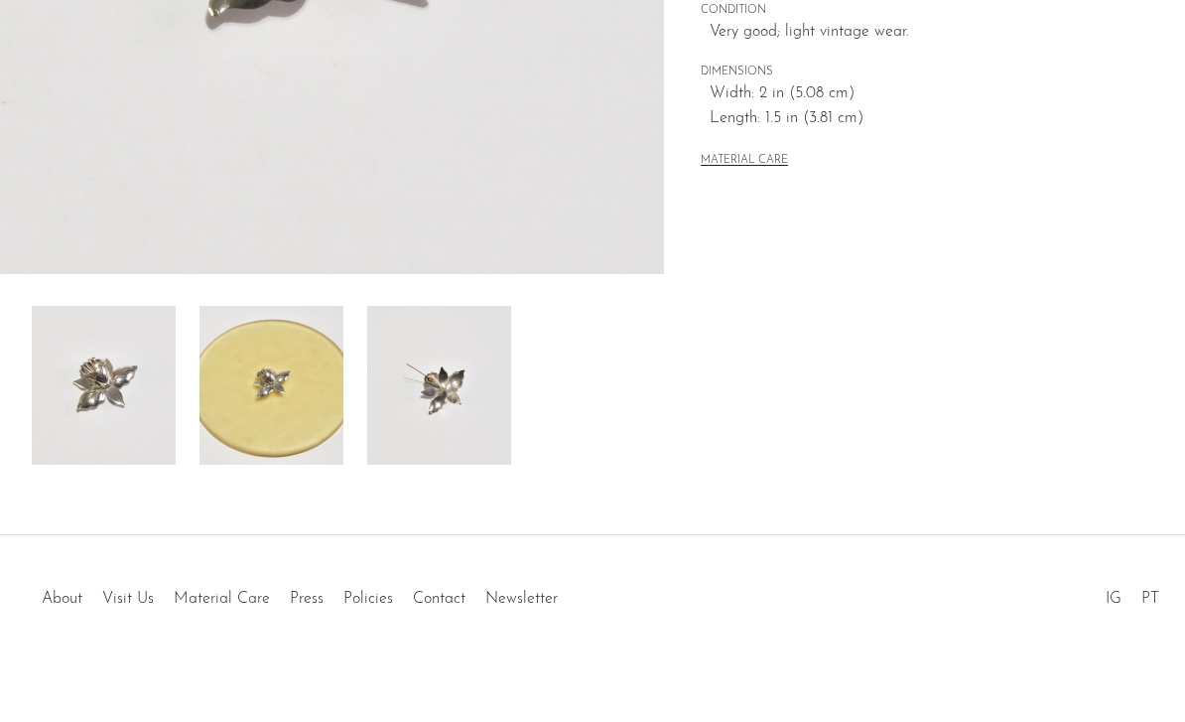
click at [254, 392] on img at bounding box center [271, 385] width 144 height 159
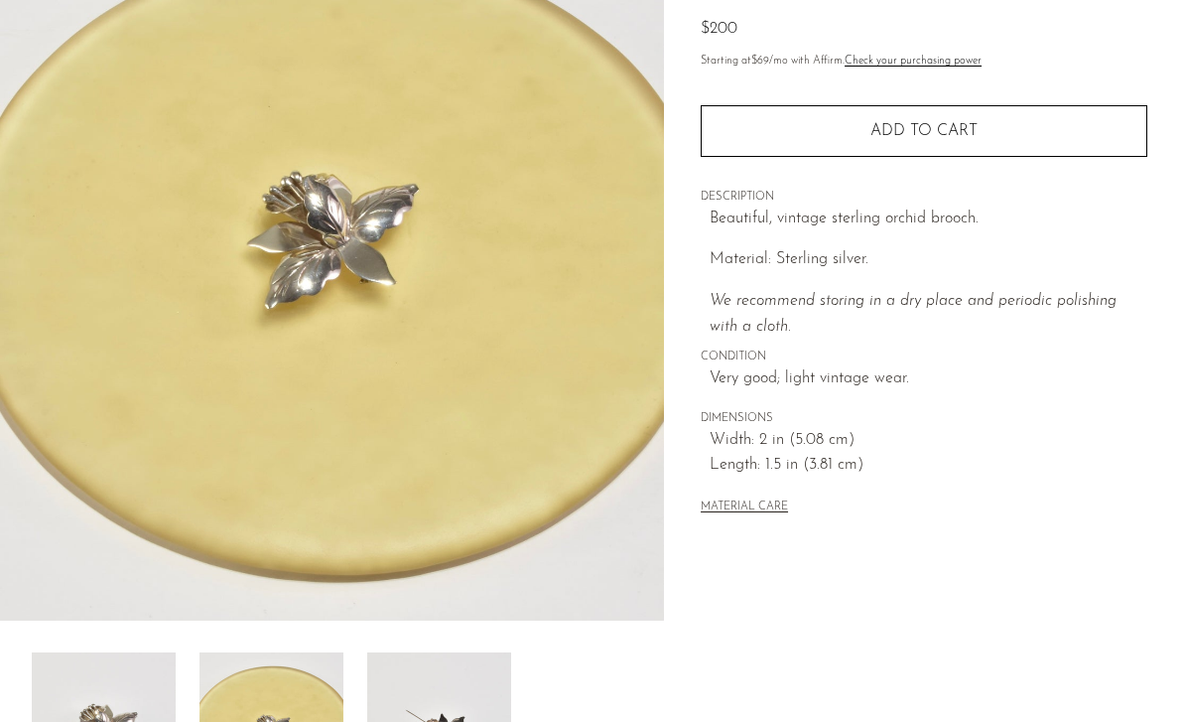
scroll to position [218, 0]
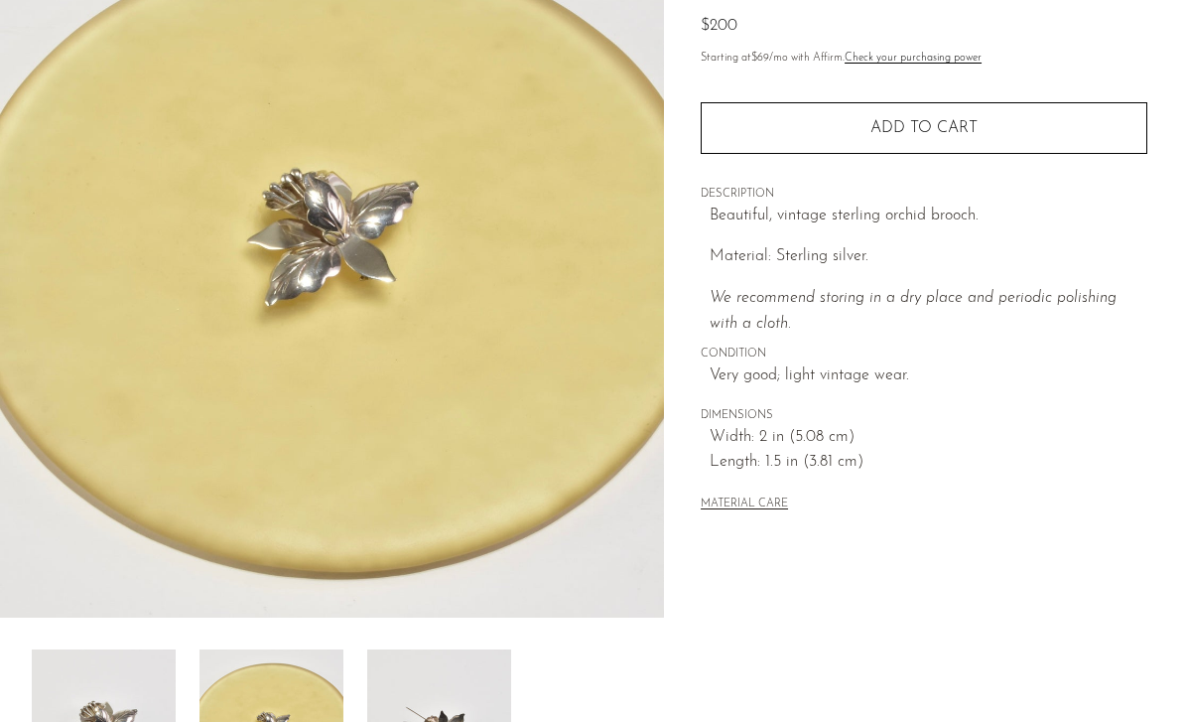
click at [412, 706] on img at bounding box center [439, 728] width 144 height 159
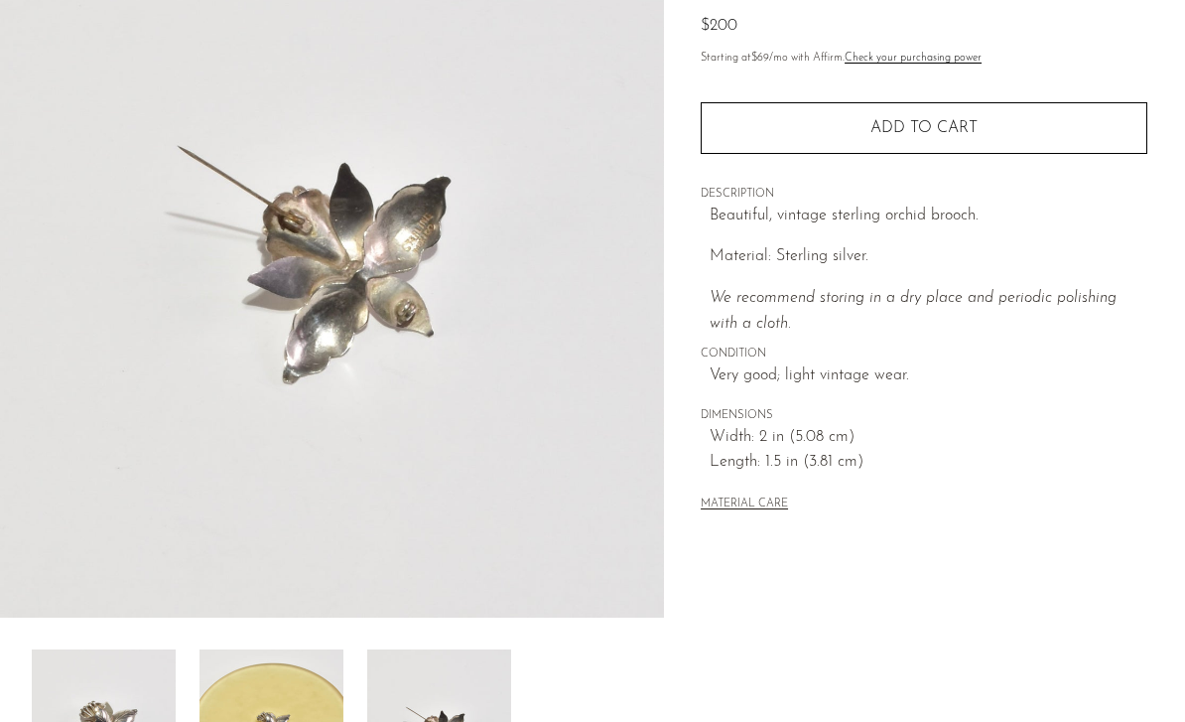
click at [321, 575] on img at bounding box center [332, 245] width 664 height 744
click at [264, 721] on img at bounding box center [271, 728] width 144 height 159
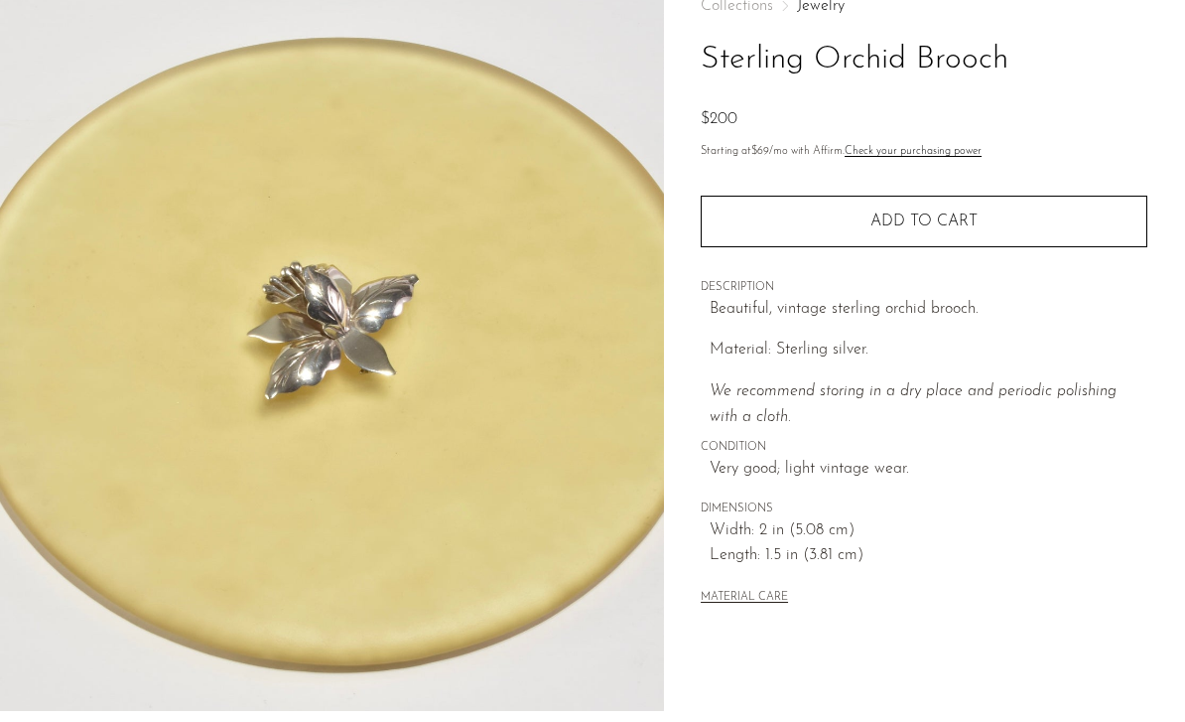
scroll to position [124, 0]
click at [824, 234] on button "Add to cart" at bounding box center [924, 223] width 447 height 52
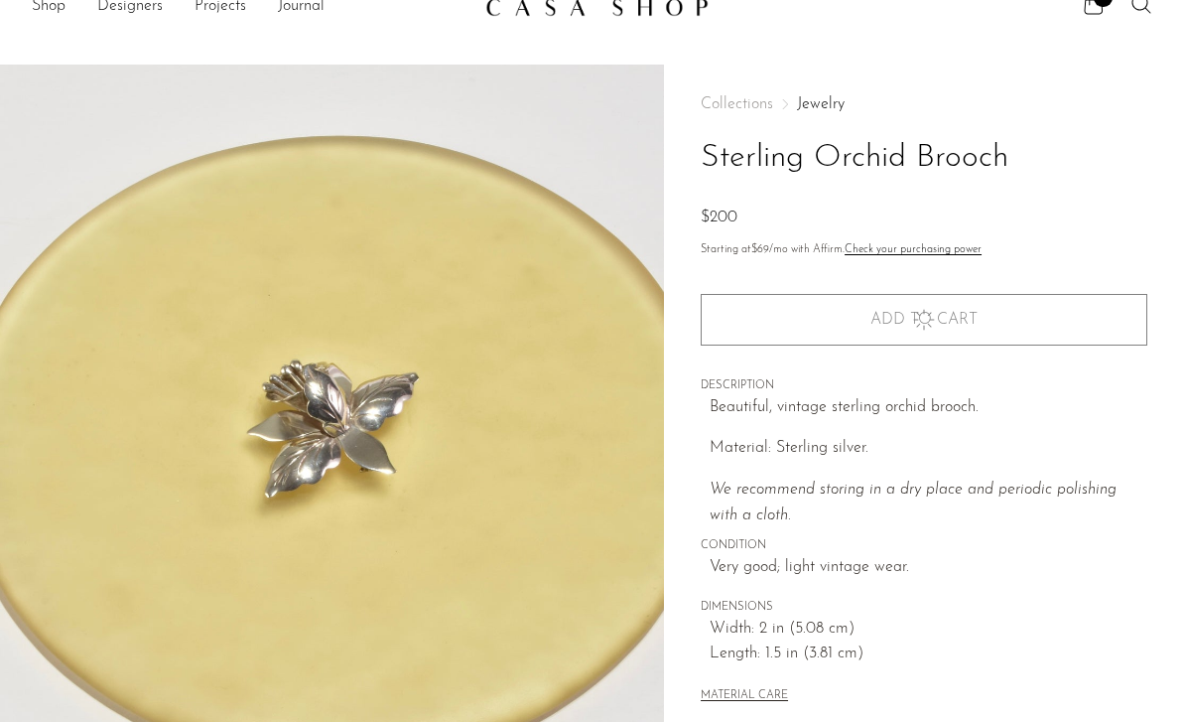
scroll to position [0, 0]
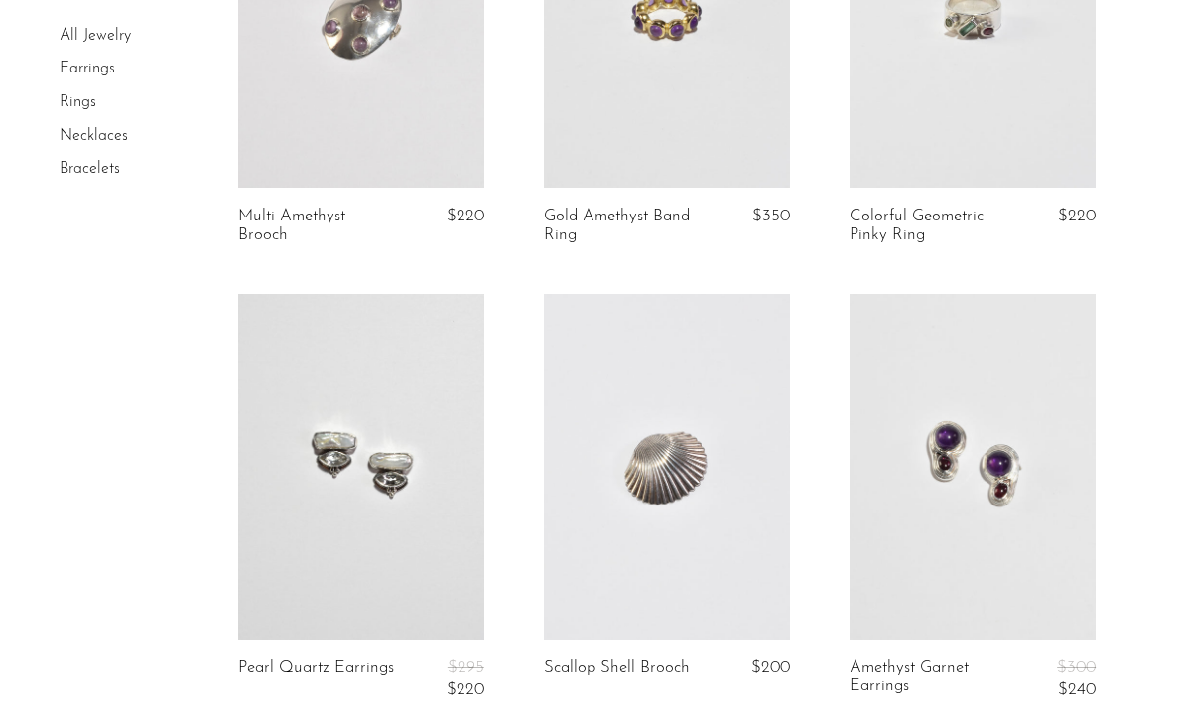
scroll to position [346, 0]
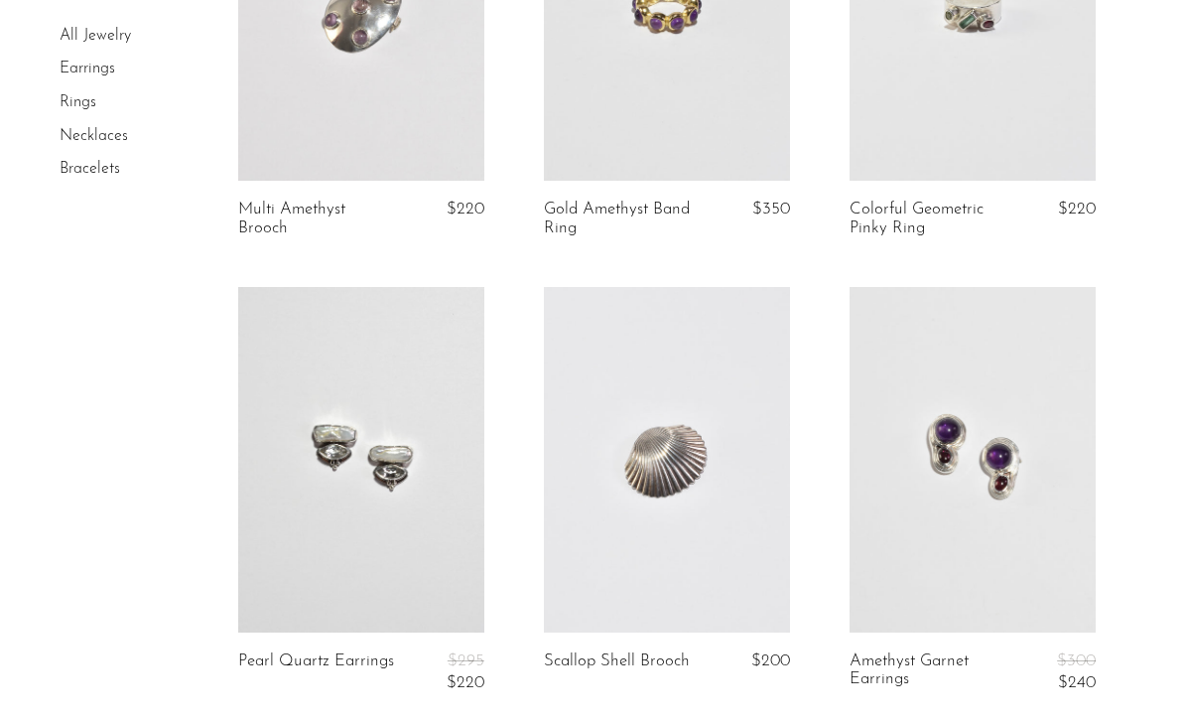
click at [290, 529] on link at bounding box center [361, 459] width 246 height 344
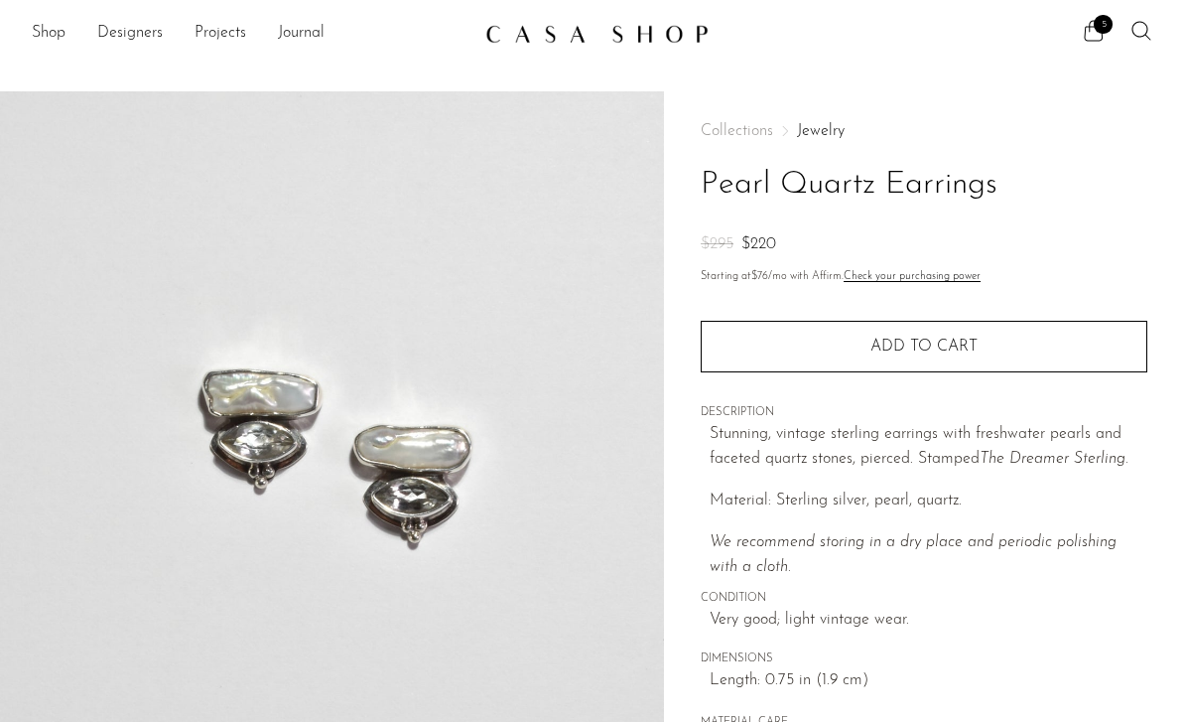
click at [808, 346] on button "Add to cart" at bounding box center [924, 347] width 447 height 52
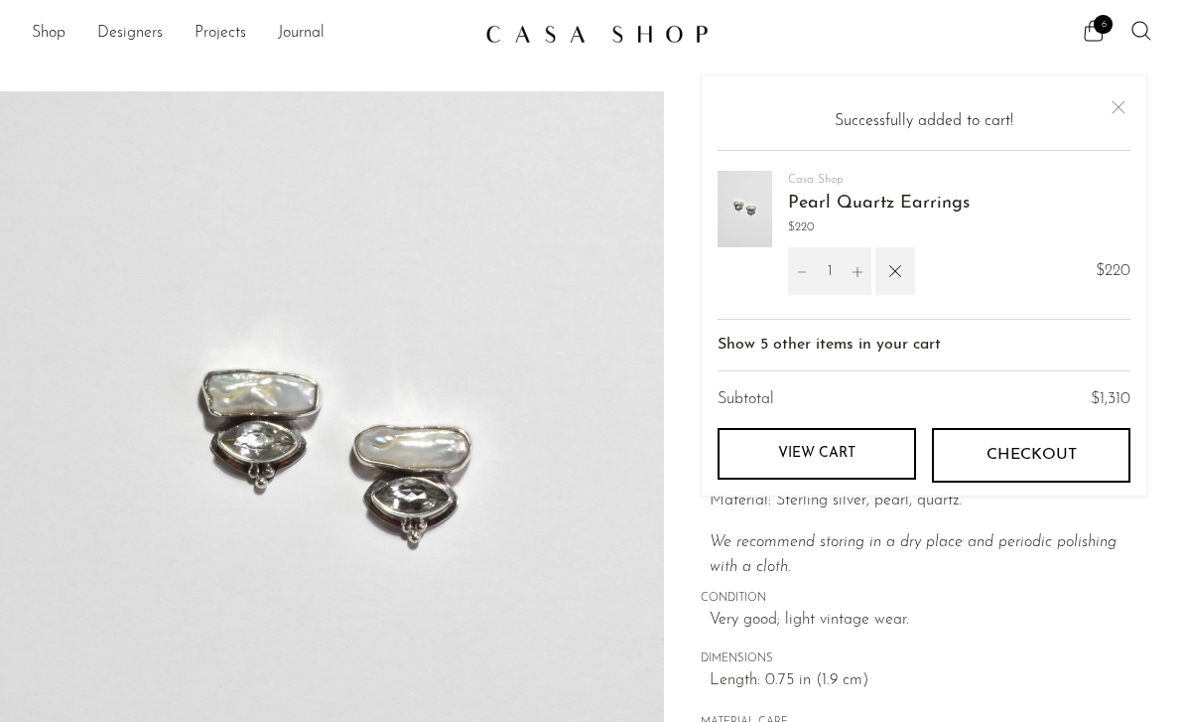
click at [1086, 42] on icon at bounding box center [1094, 31] width 24 height 24
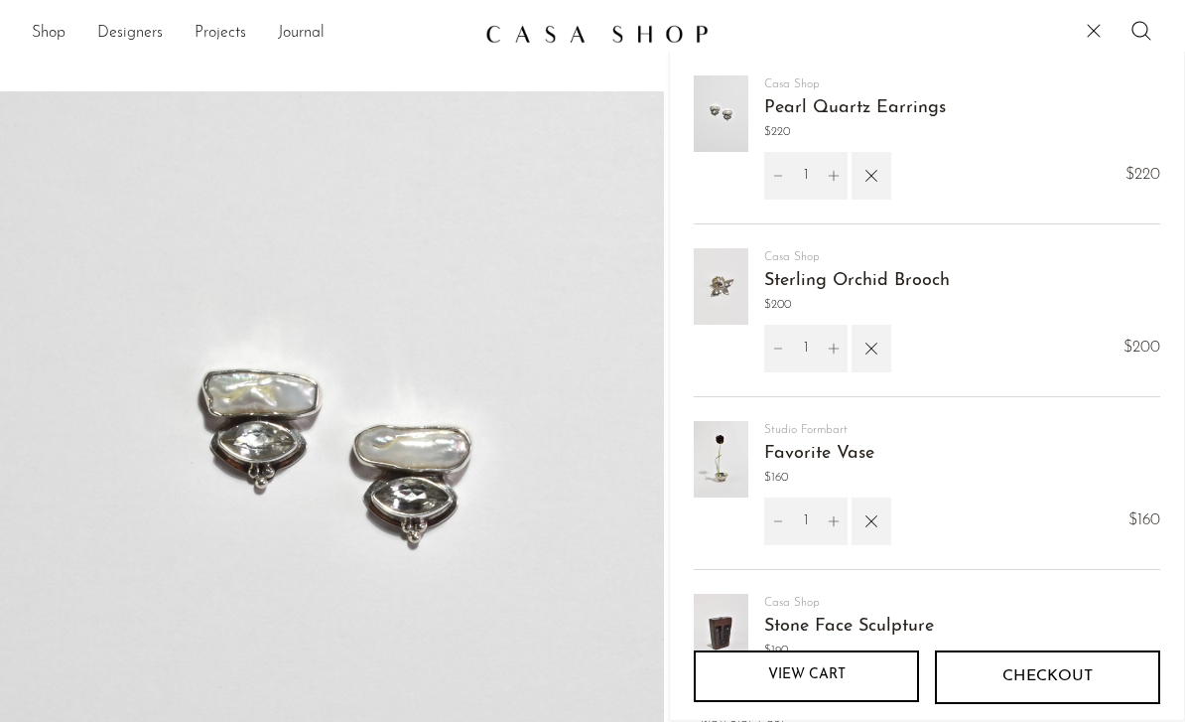
click at [1094, 31] on icon at bounding box center [1094, 31] width 0 height 0
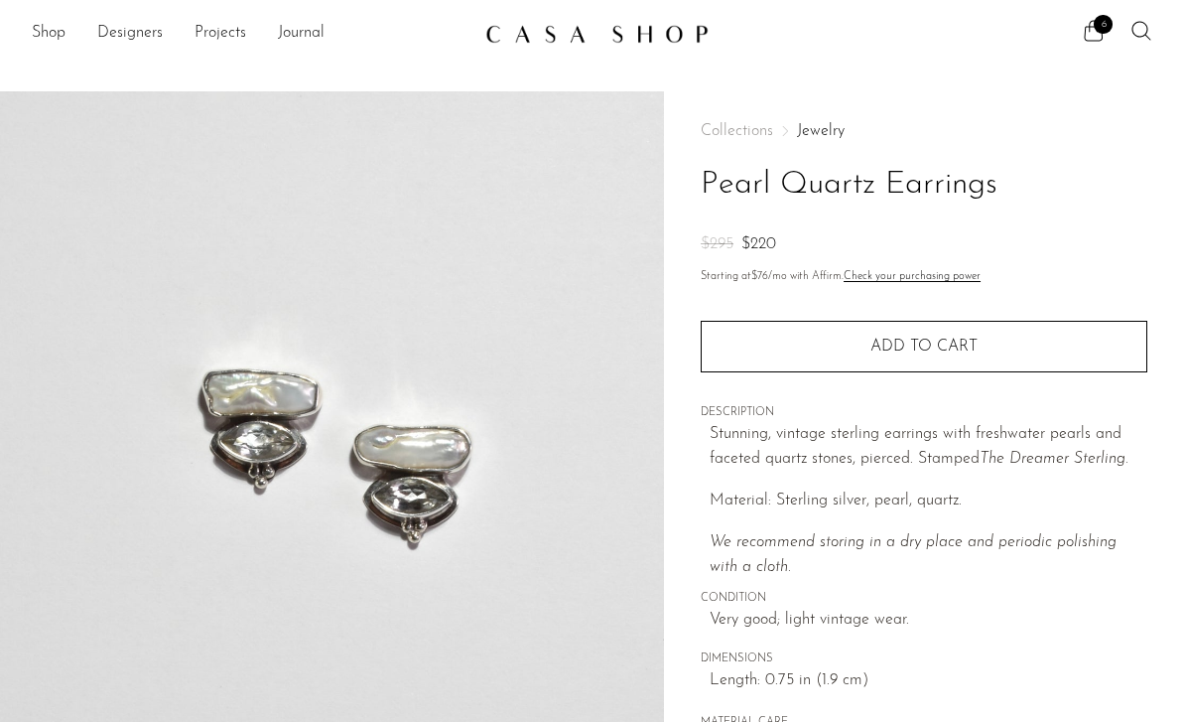
click at [1084, 39] on icon at bounding box center [1094, 31] width 24 height 24
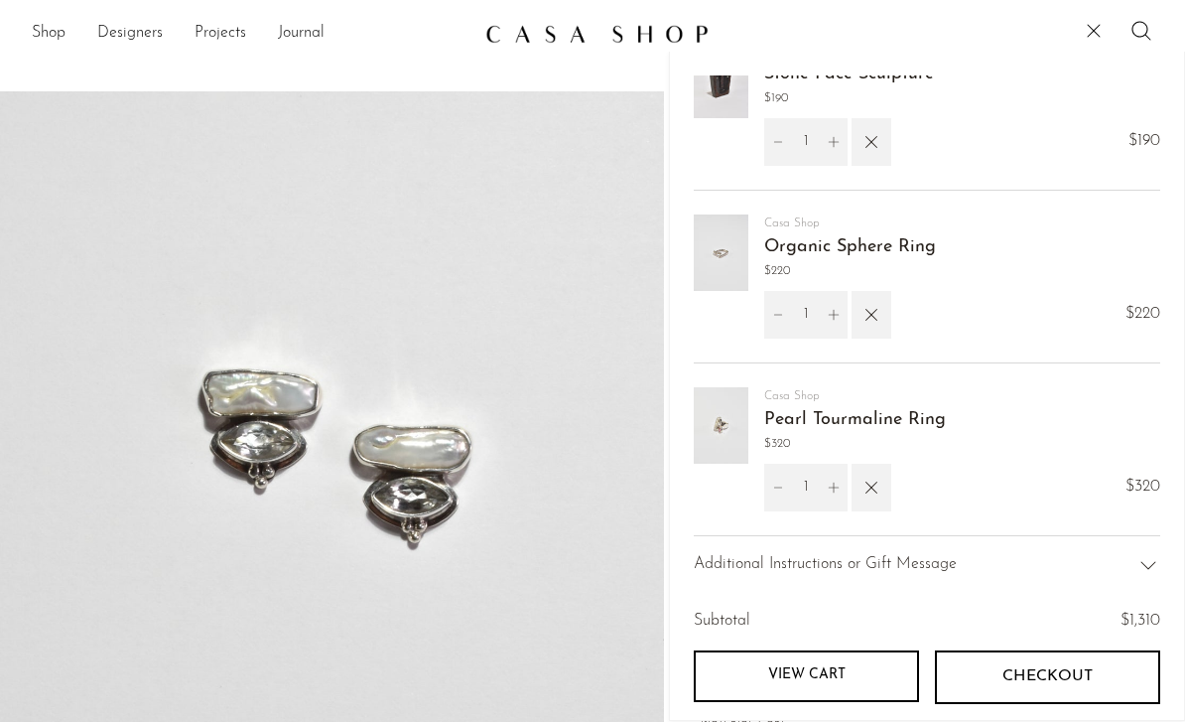
scroll to position [552, 0]
click at [871, 495] on icon "button" at bounding box center [871, 487] width 22 height 22
click at [881, 498] on icon "button" at bounding box center [871, 487] width 22 height 22
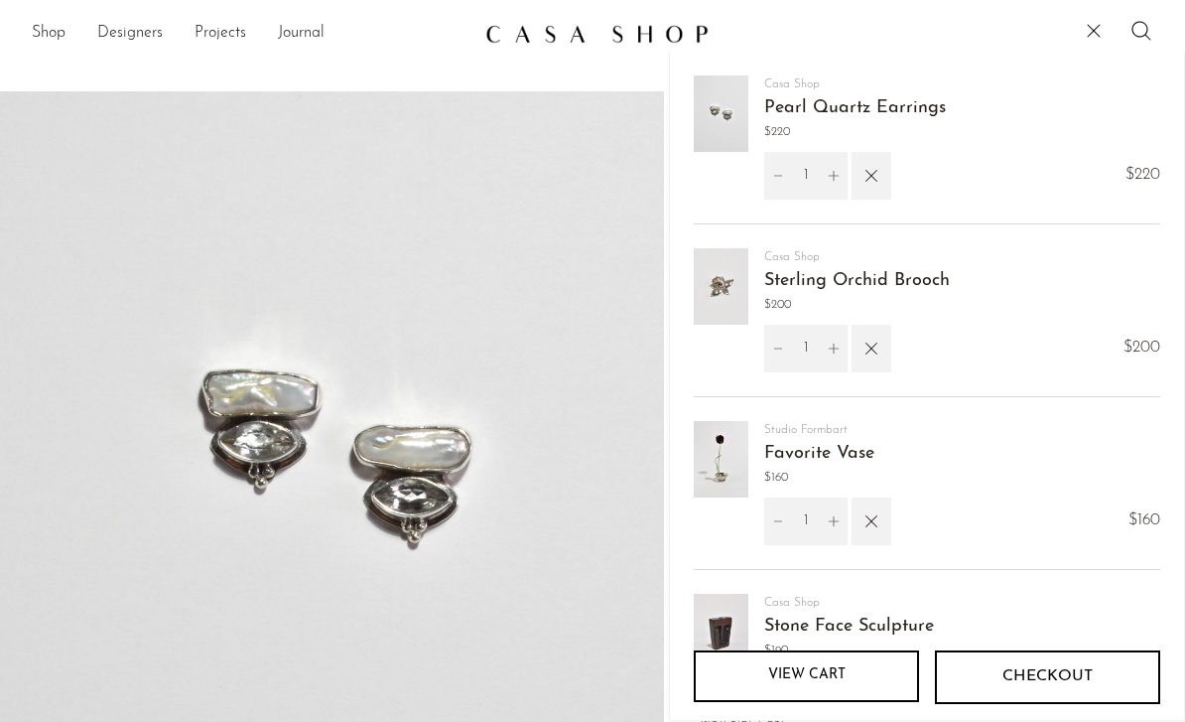
scroll to position [0, 0]
click at [35, 28] on link "Shop" at bounding box center [49, 34] width 34 height 26
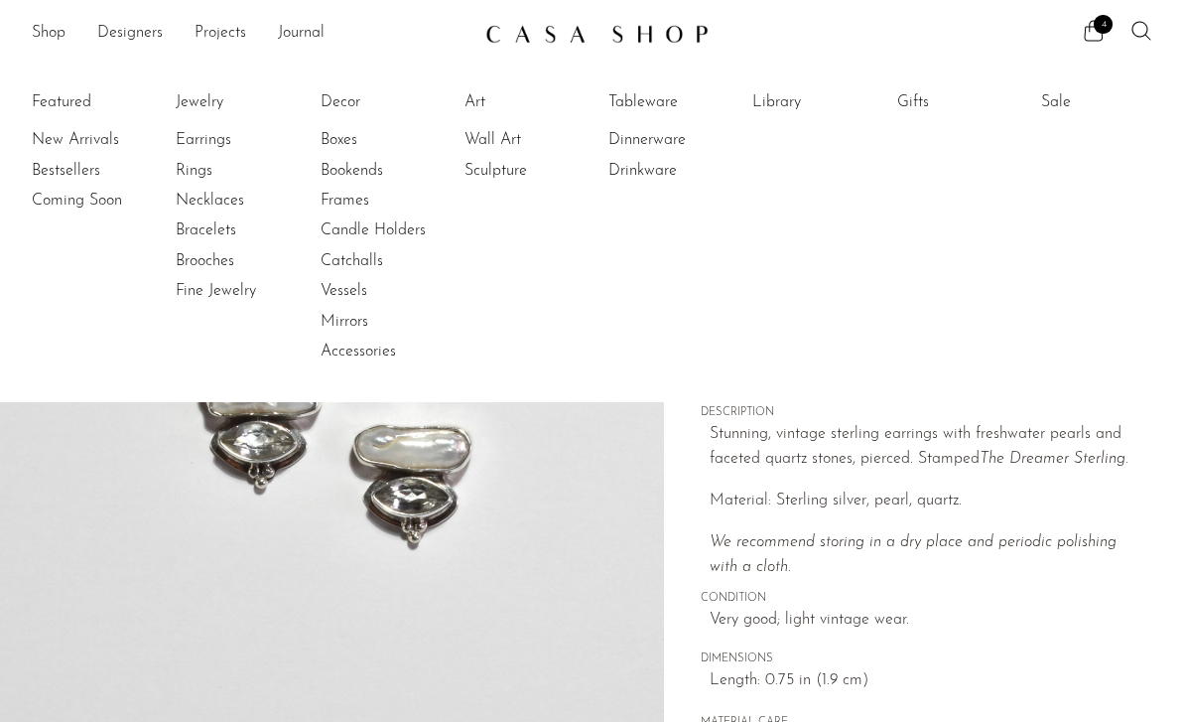
click at [467, 106] on link "Art" at bounding box center [538, 102] width 149 height 22
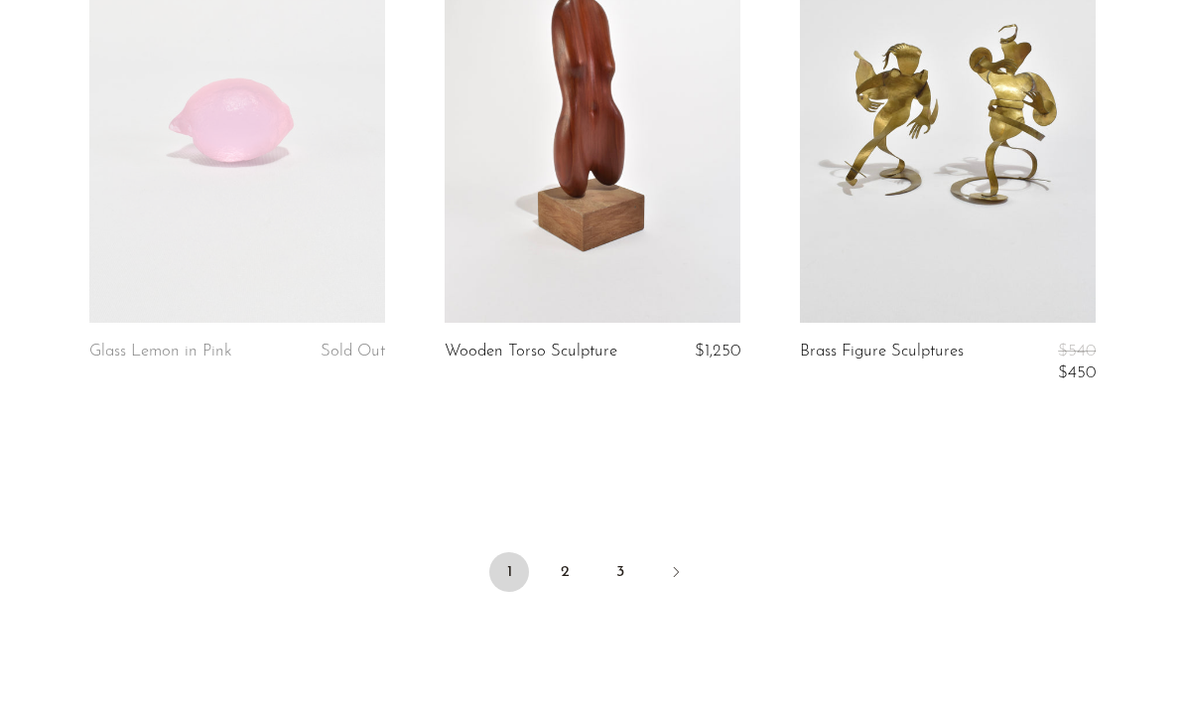
scroll to position [6065, 0]
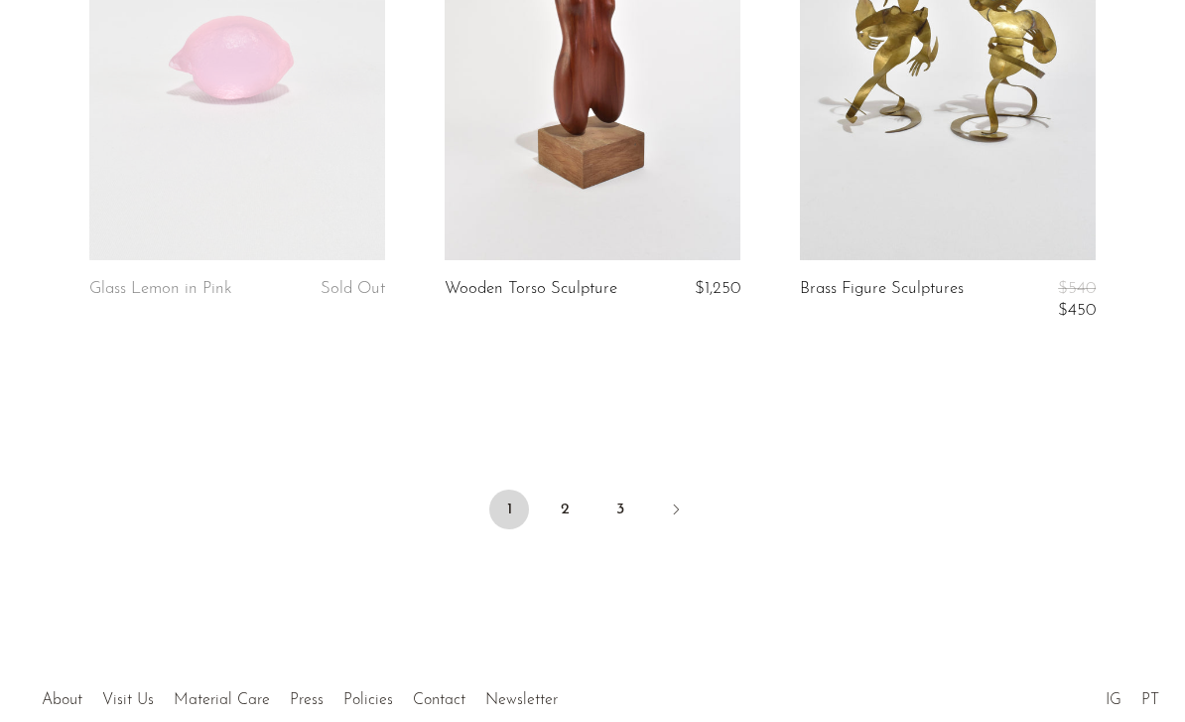
click at [558, 489] on link "2" at bounding box center [565, 509] width 40 height 40
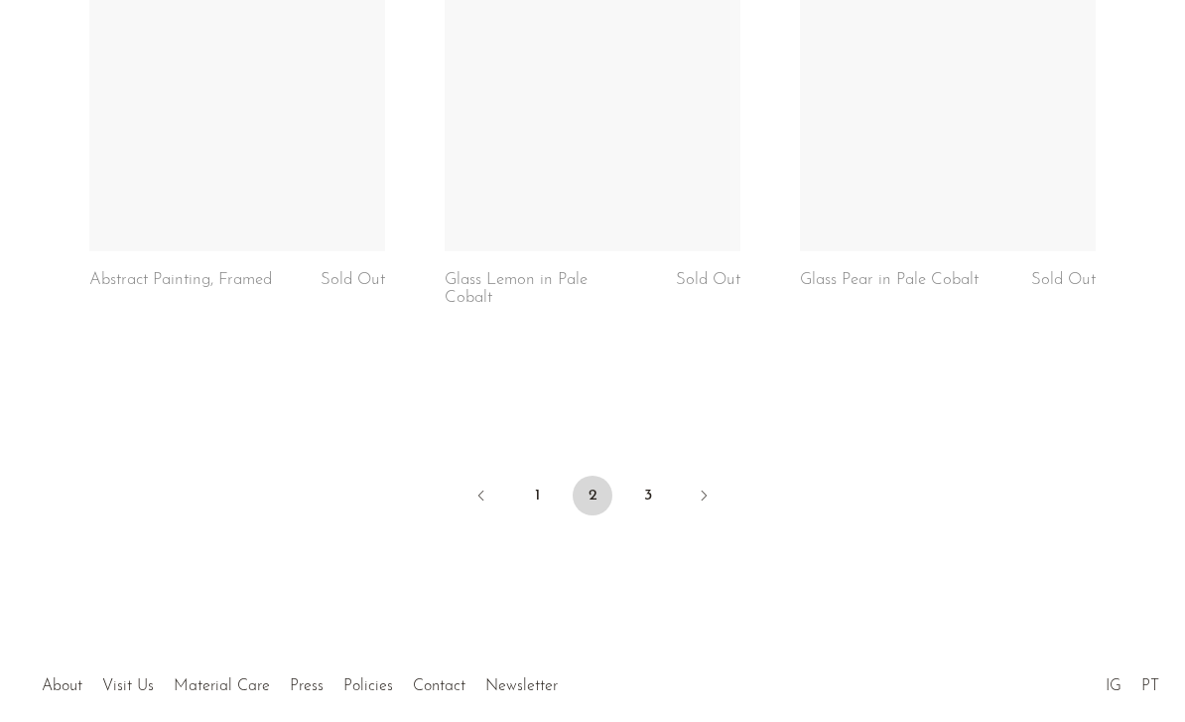
scroll to position [6033, 0]
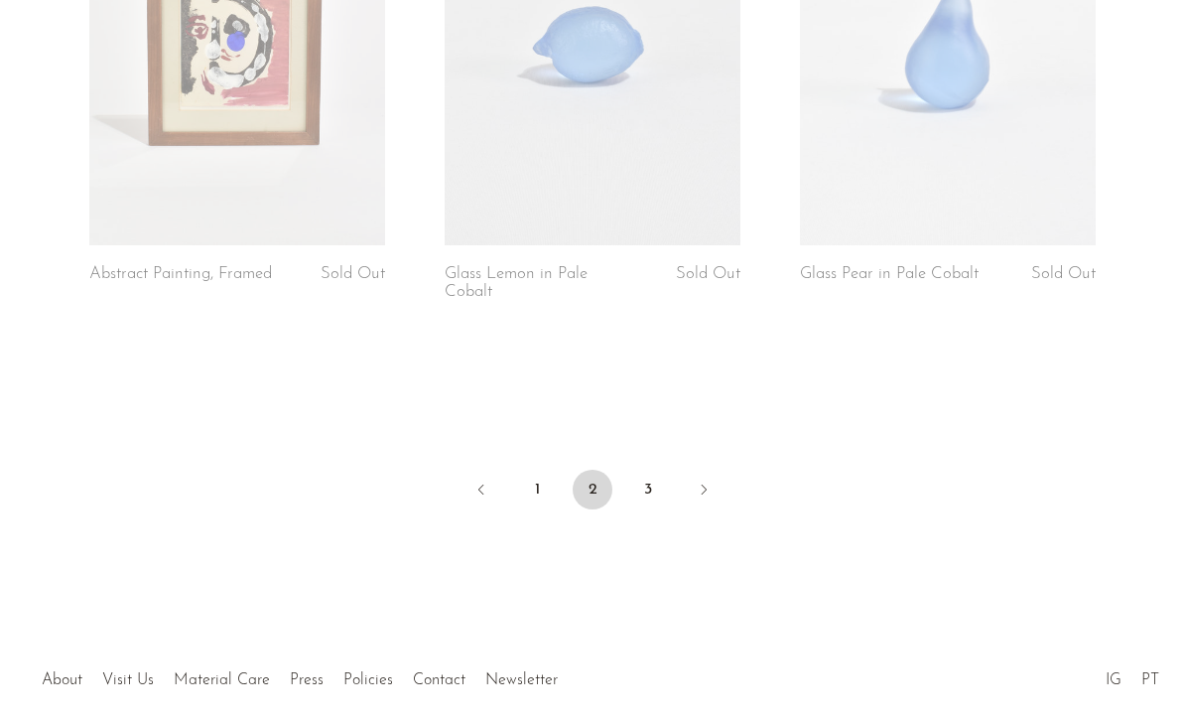
click at [647, 482] on link "3" at bounding box center [648, 489] width 40 height 40
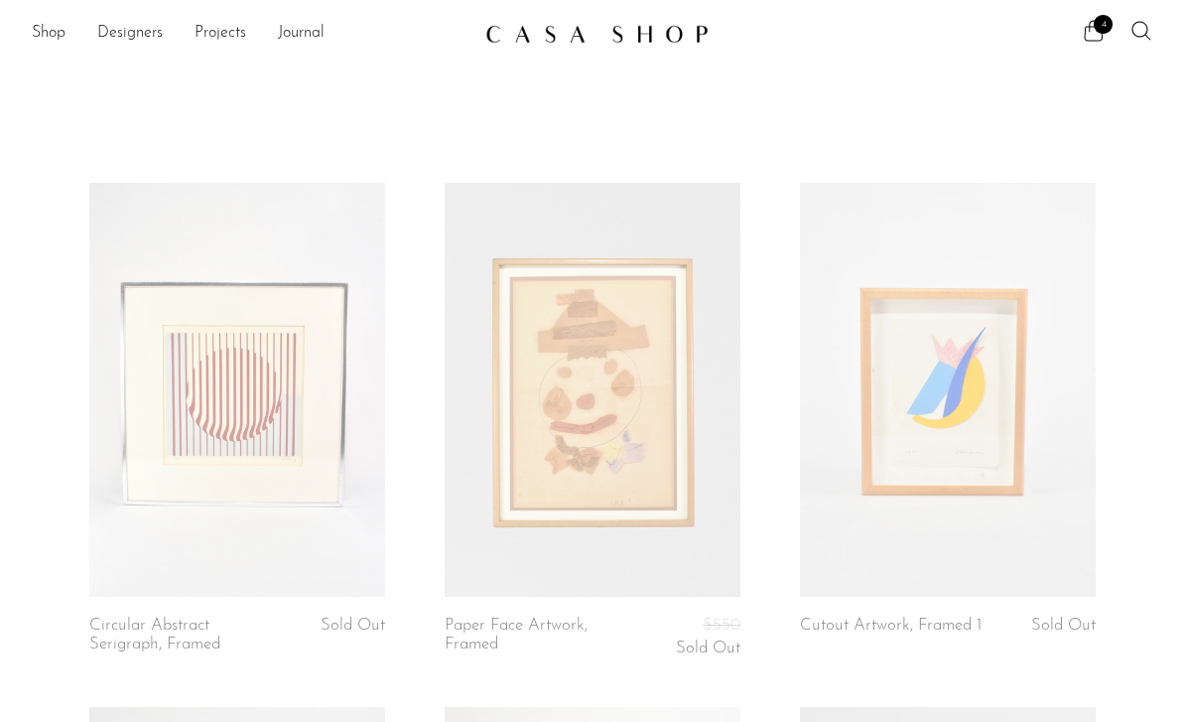
click at [1089, 35] on icon at bounding box center [1094, 31] width 24 height 24
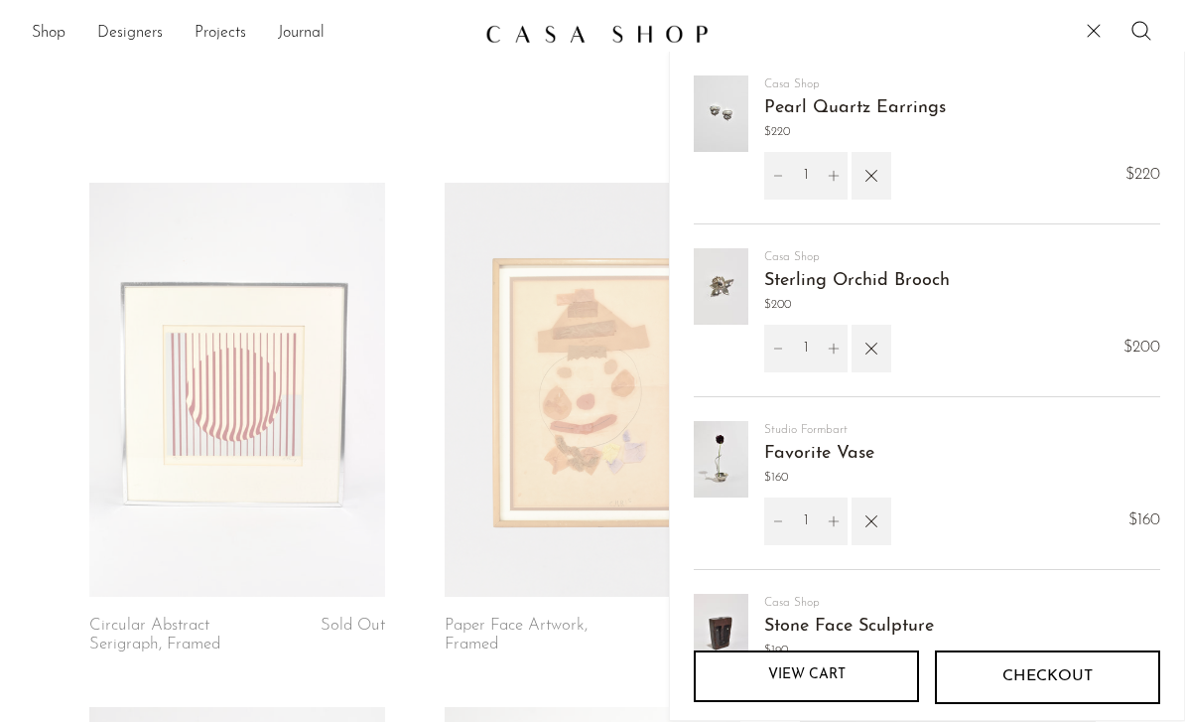
click at [768, 279] on link "Sterling Orchid Brooch" at bounding box center [857, 281] width 186 height 18
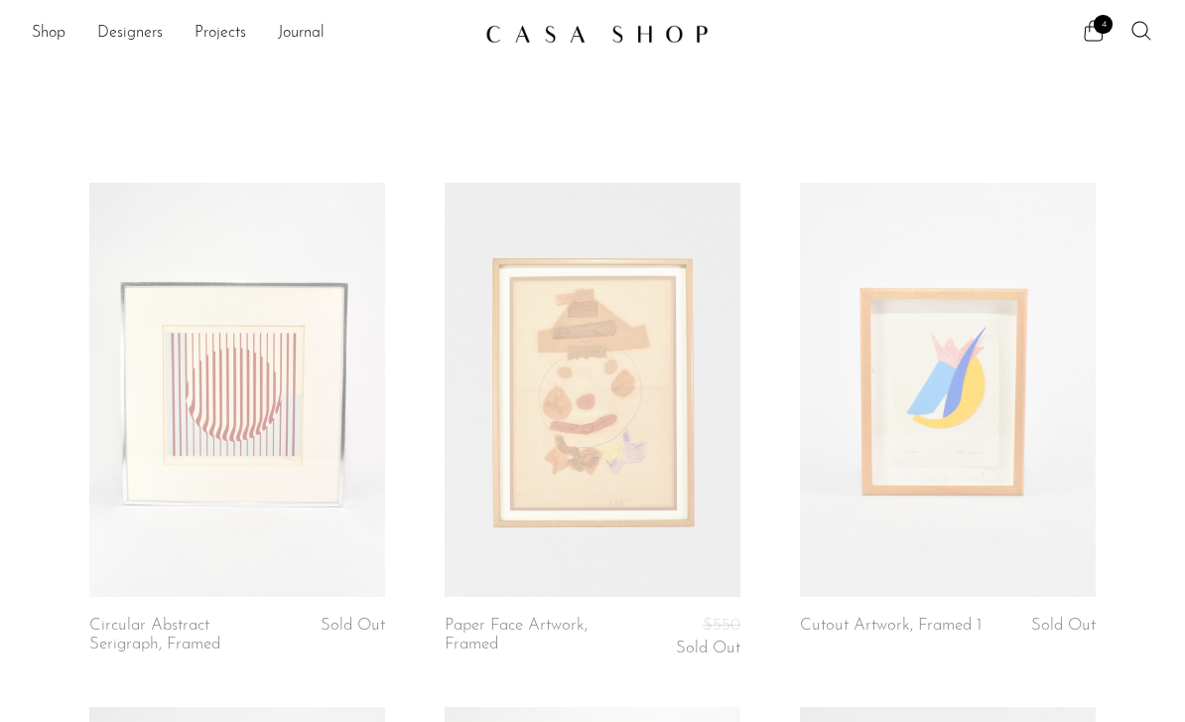
click at [1095, 19] on span "4" at bounding box center [1103, 24] width 19 height 19
click at [1103, 36] on icon at bounding box center [1094, 31] width 24 height 24
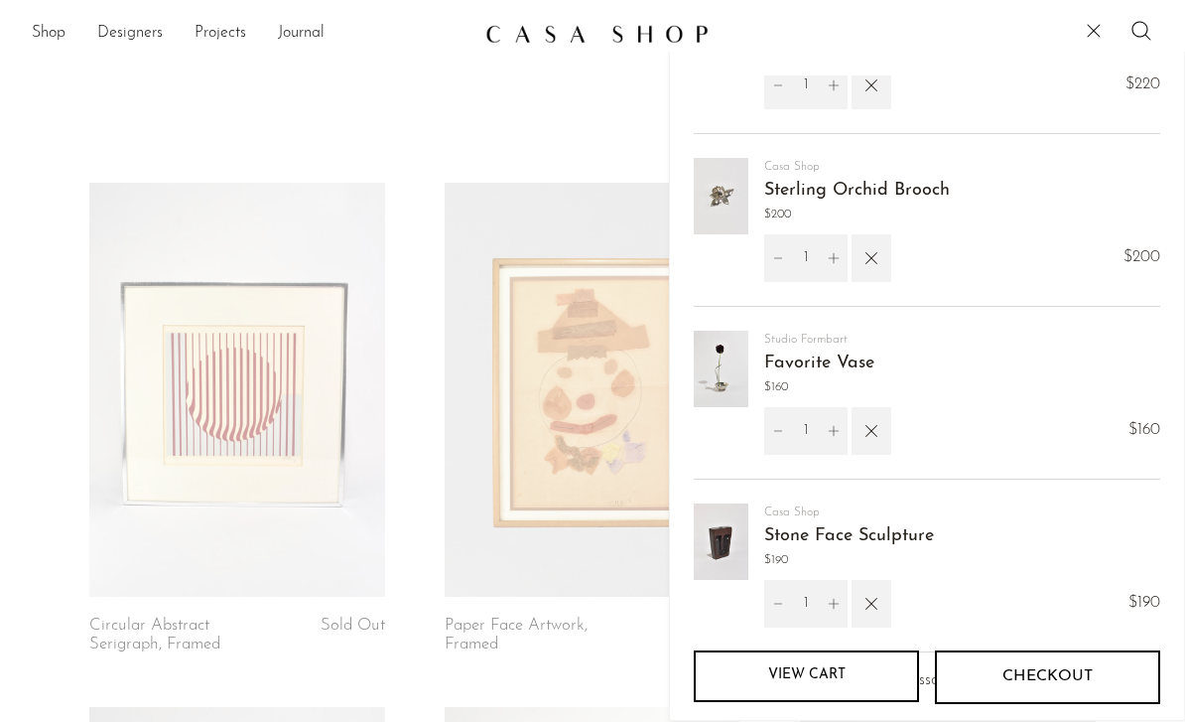
scroll to position [100, 0]
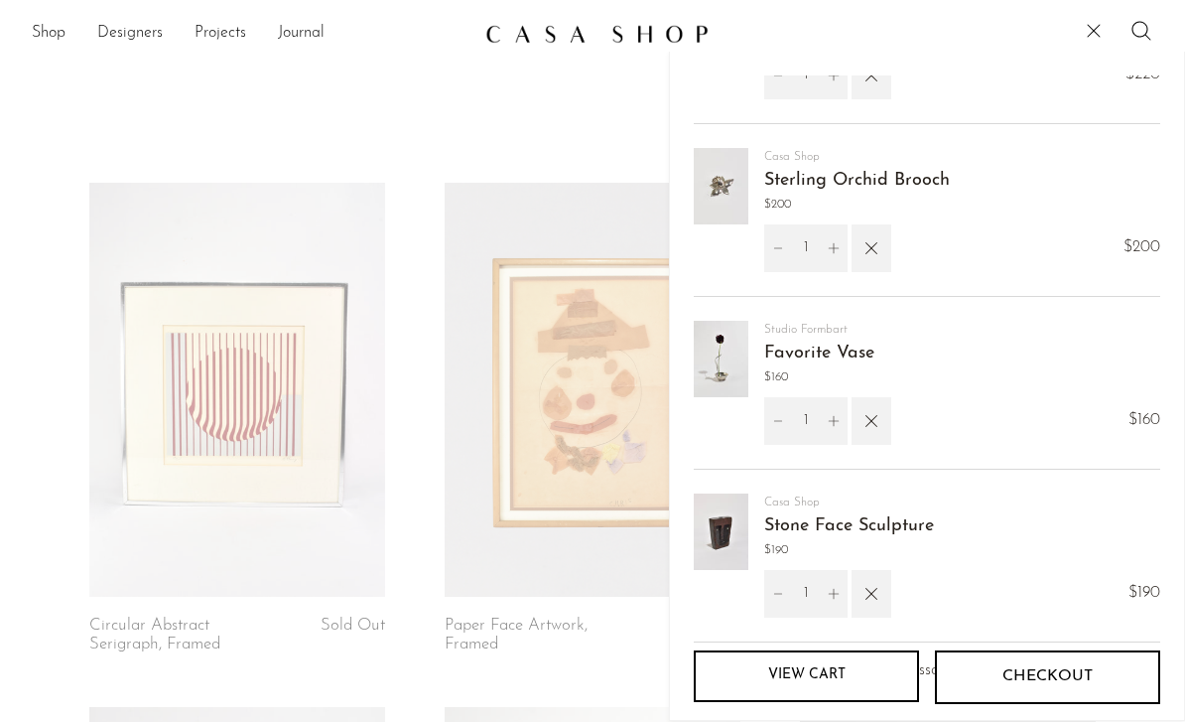
click at [722, 526] on img at bounding box center [721, 531] width 55 height 76
click at [706, 548] on img at bounding box center [721, 531] width 55 height 76
click at [795, 529] on link "Stone Face Sculpture" at bounding box center [849, 526] width 170 height 18
click at [867, 597] on icon "button" at bounding box center [871, 594] width 12 height 12
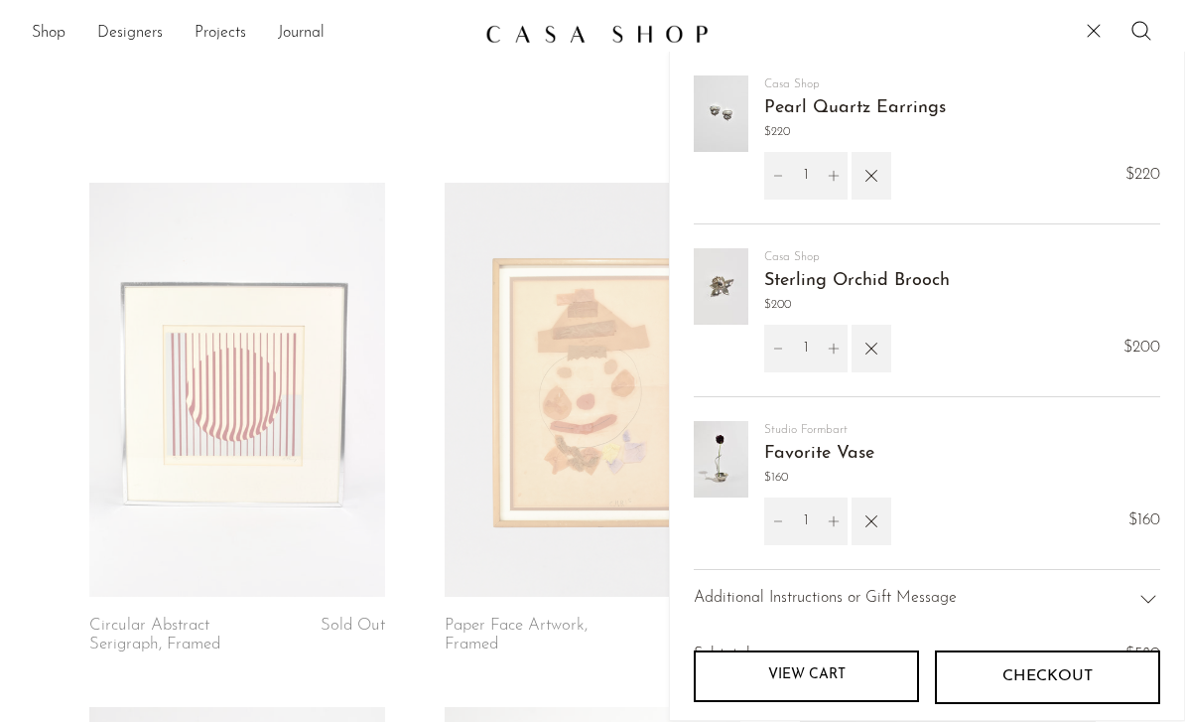
scroll to position [0, 0]
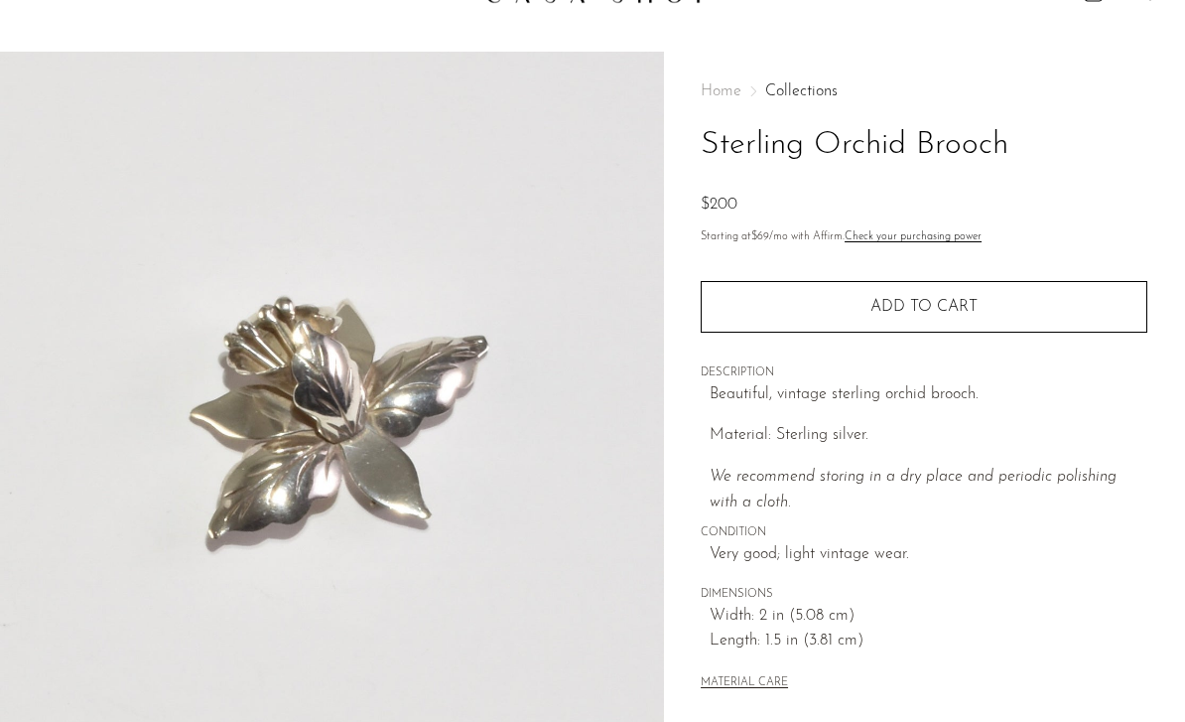
scroll to position [44, 0]
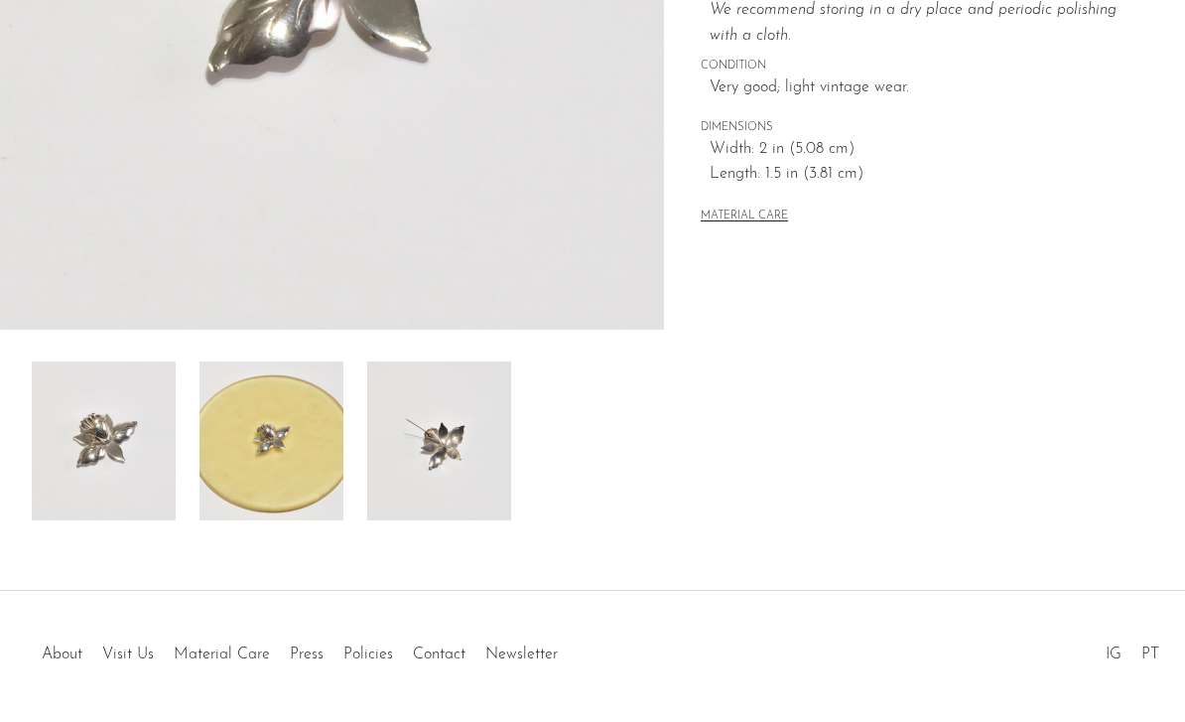
click at [428, 468] on img at bounding box center [439, 440] width 144 height 159
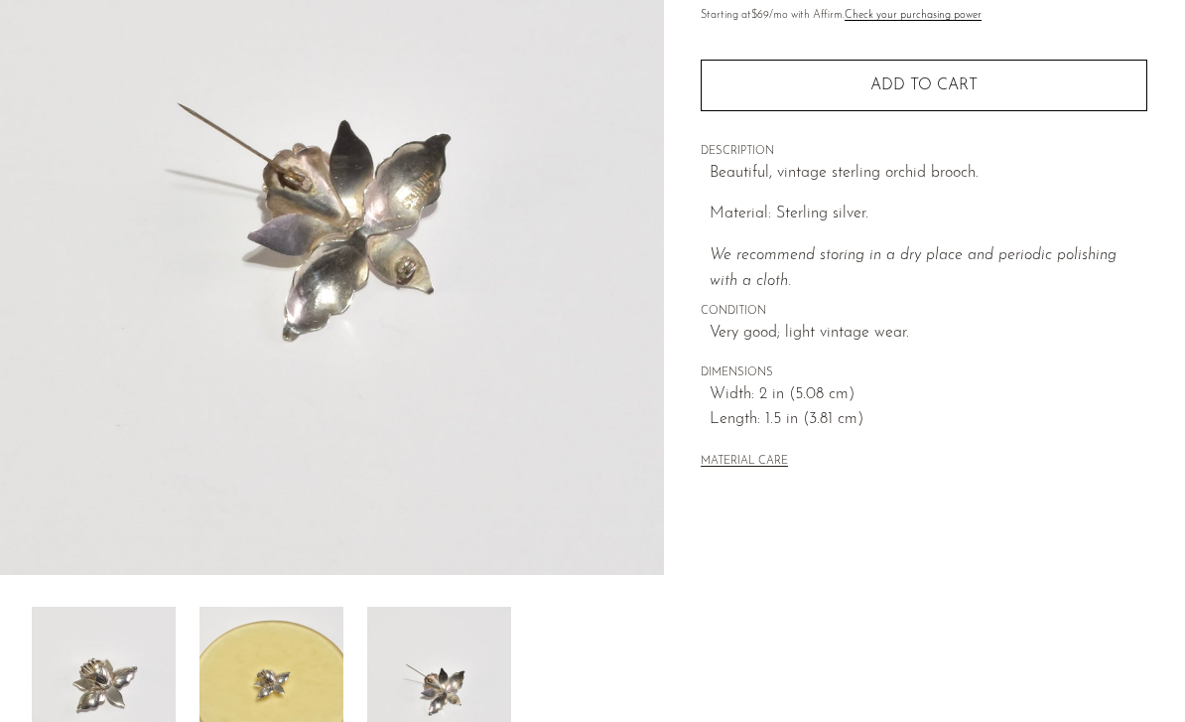
scroll to position [259, 0]
click at [307, 666] on img at bounding box center [271, 687] width 144 height 159
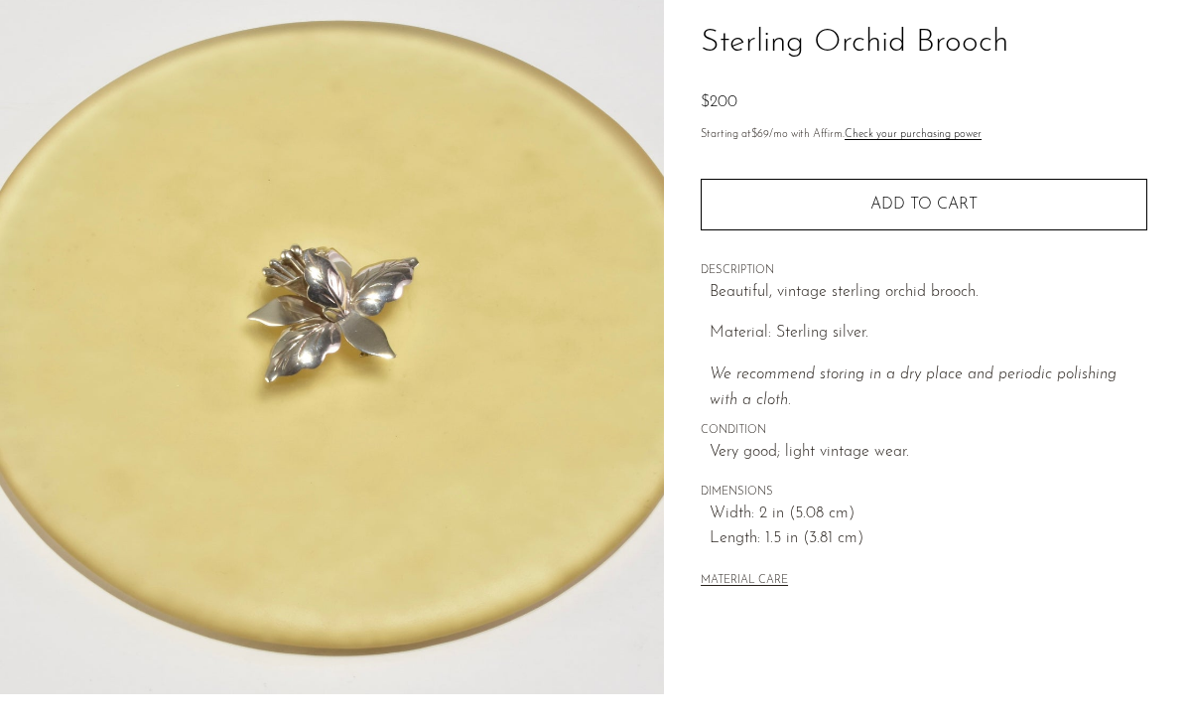
scroll to position [0, 0]
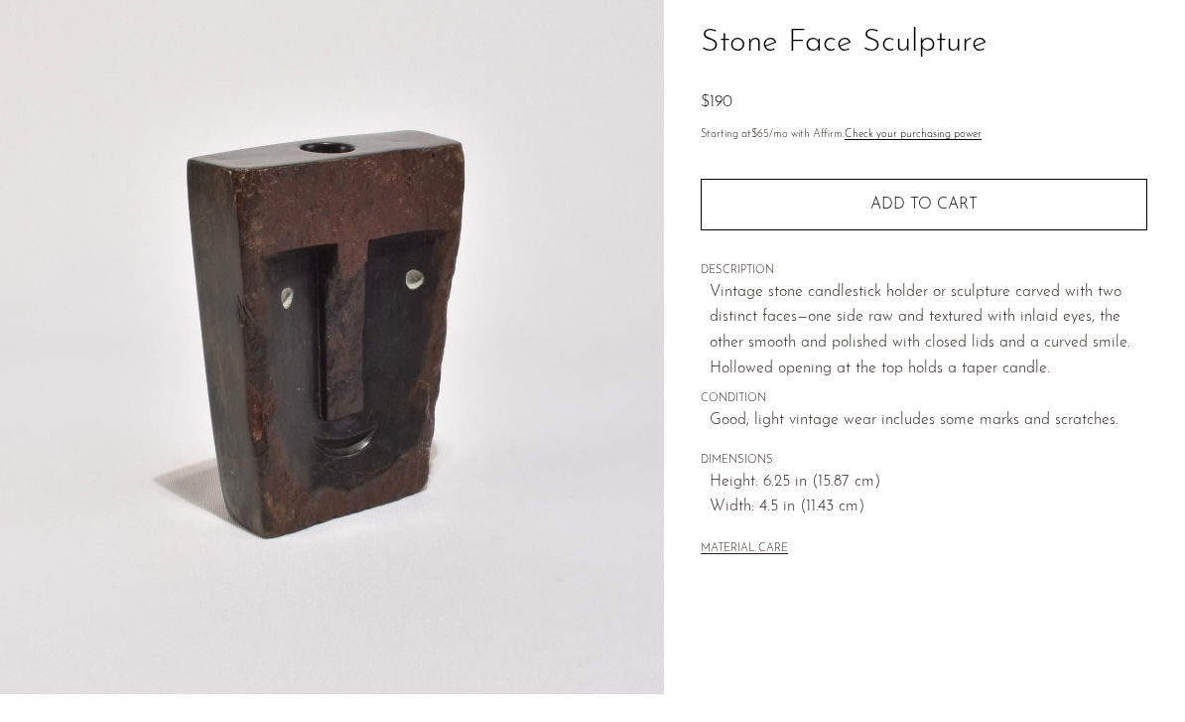
scroll to position [139, 0]
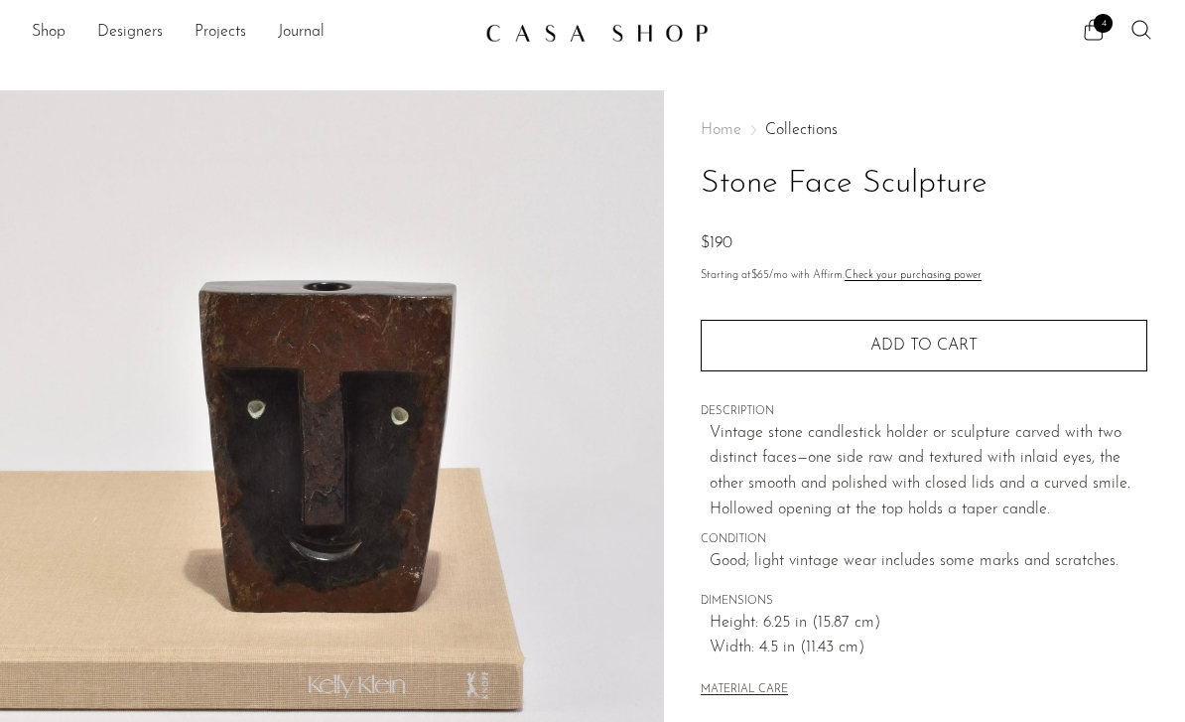
scroll to position [0, 0]
